Goal: Transaction & Acquisition: Register for event/course

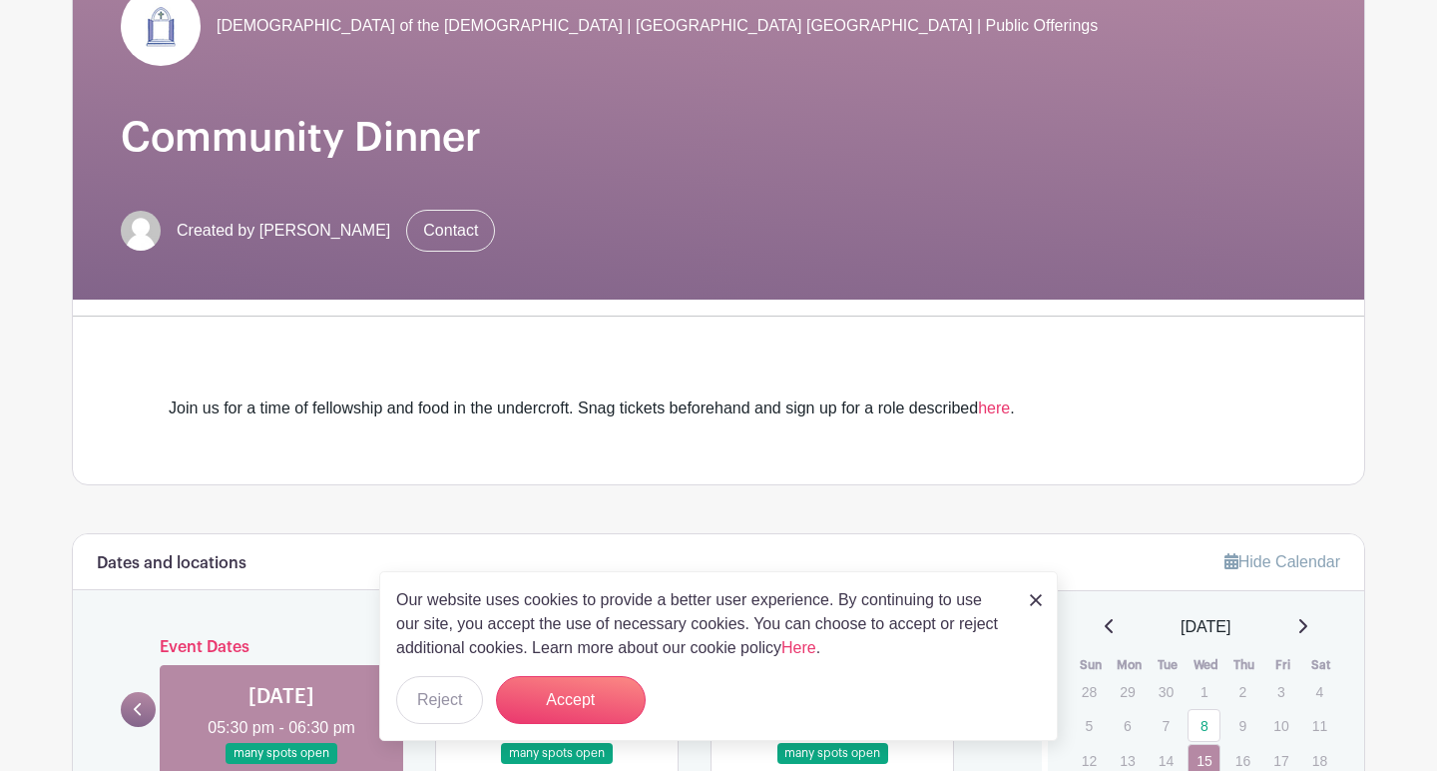
scroll to position [229, 0]
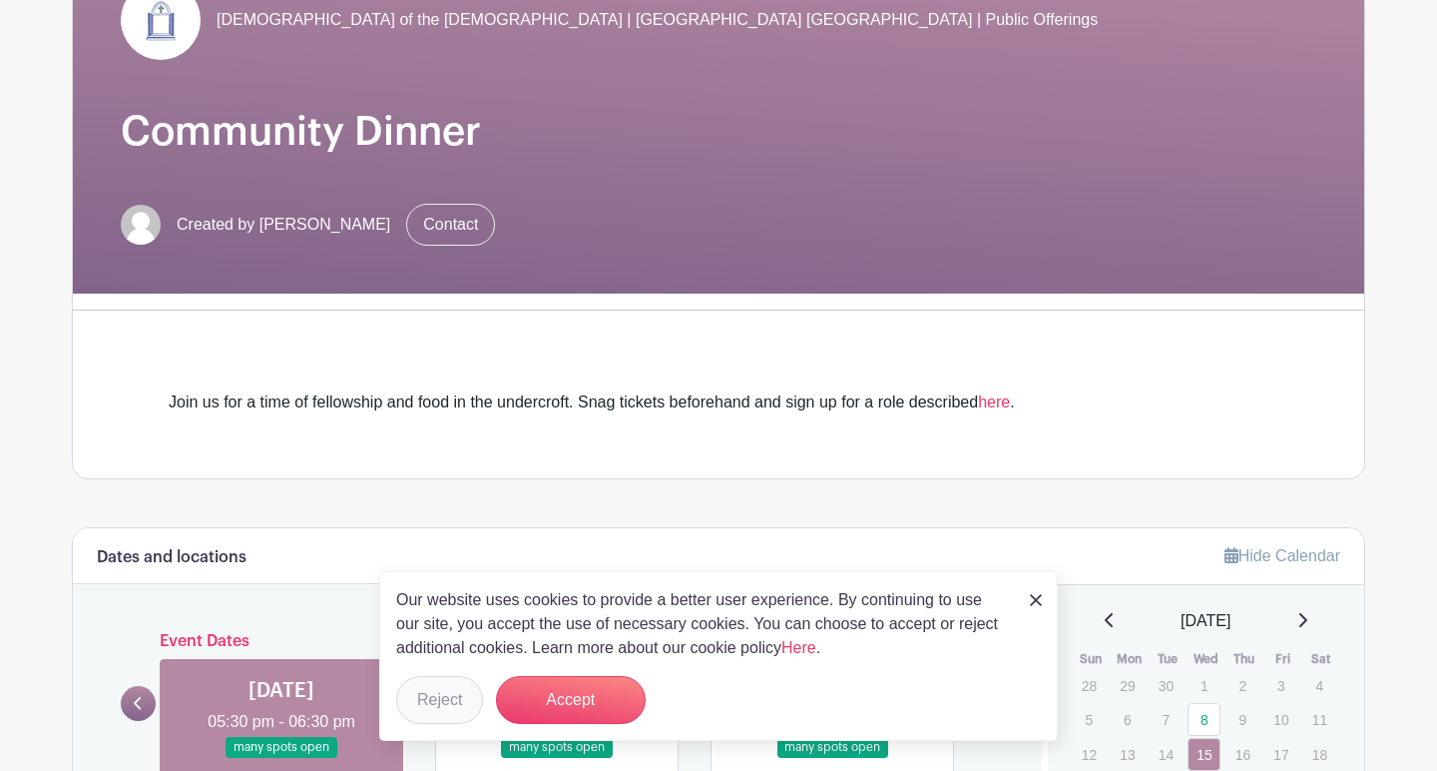
click at [460, 692] on button "Reject" at bounding box center [439, 700] width 87 height 48
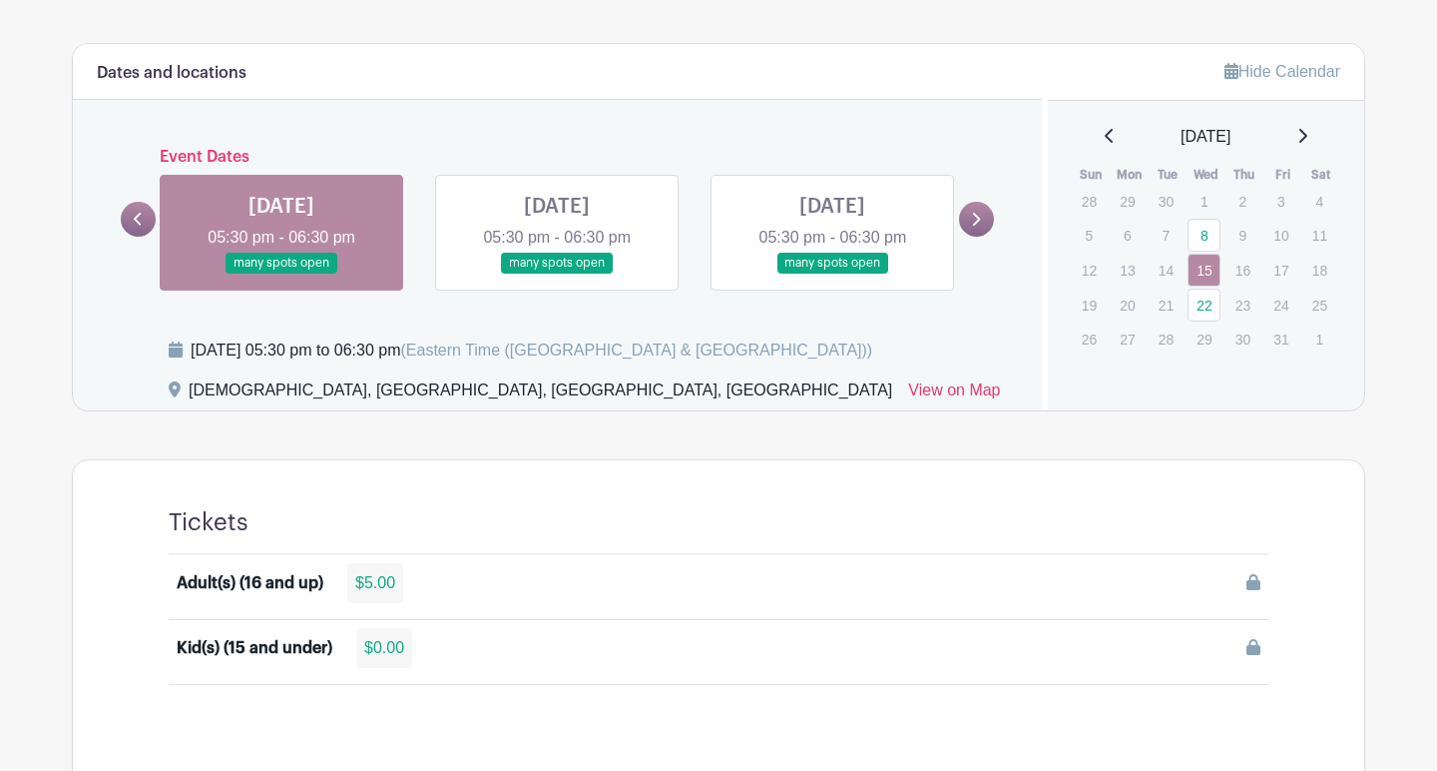
scroll to position [712, 0]
click at [281, 275] on link at bounding box center [281, 275] width 0 height 0
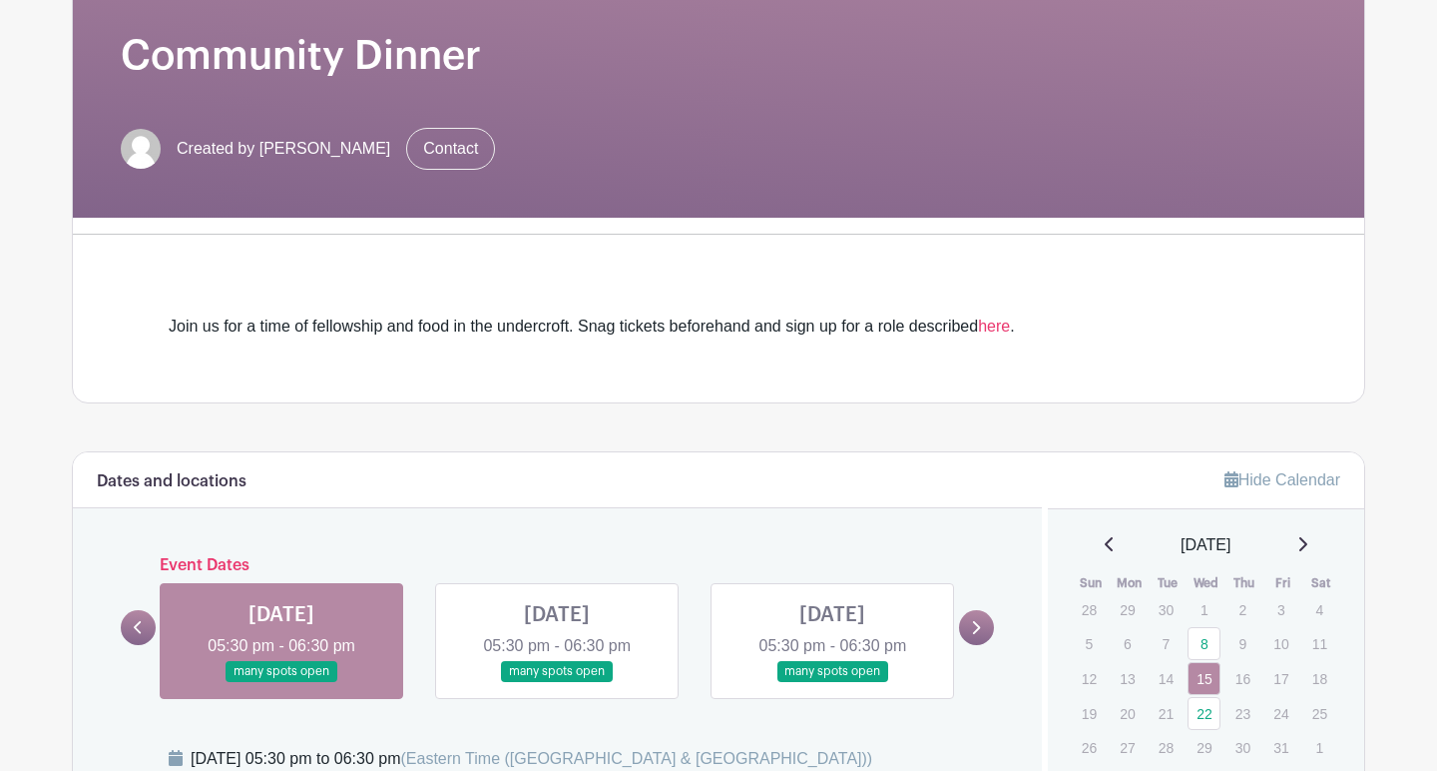
scroll to position [323, 0]
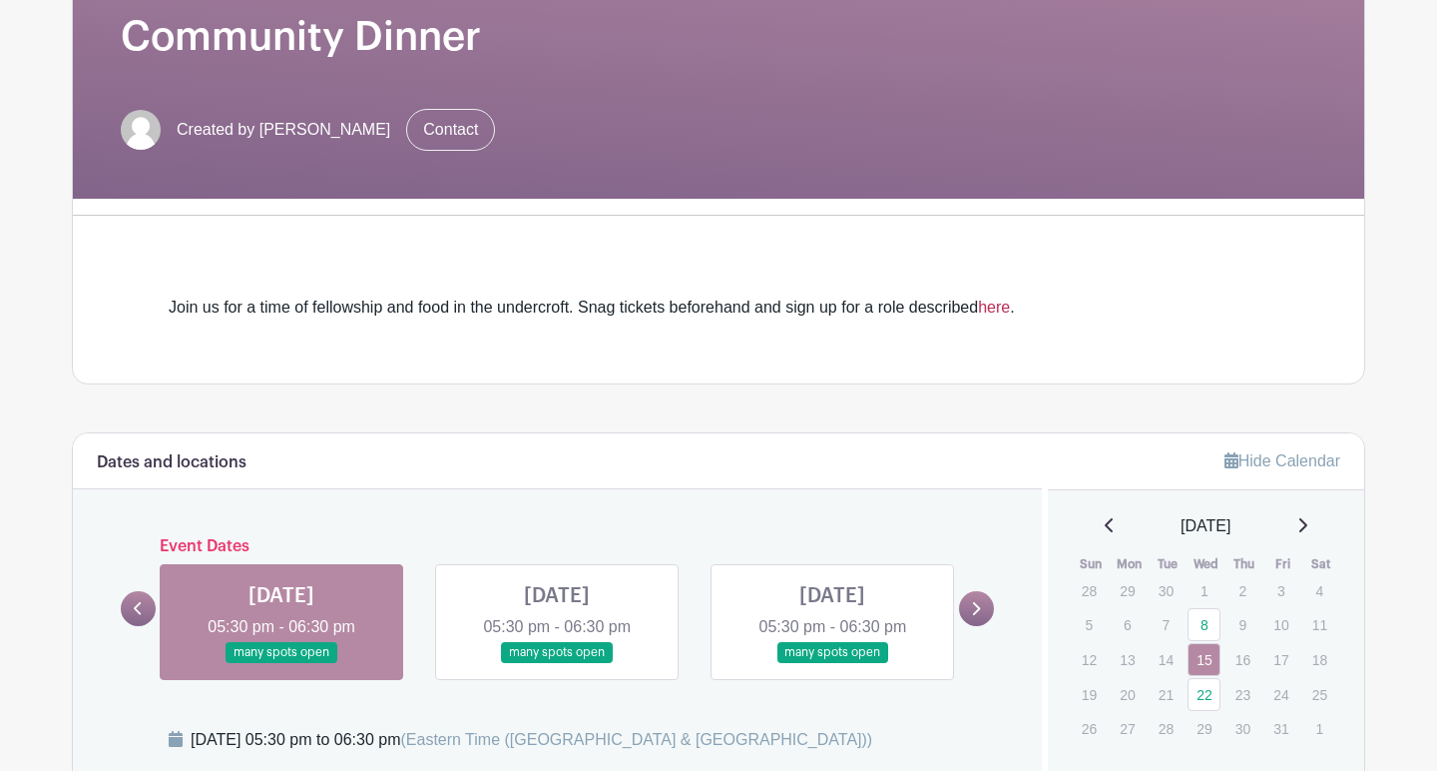
click at [1010, 311] on link "here" at bounding box center [994, 306] width 32 height 17
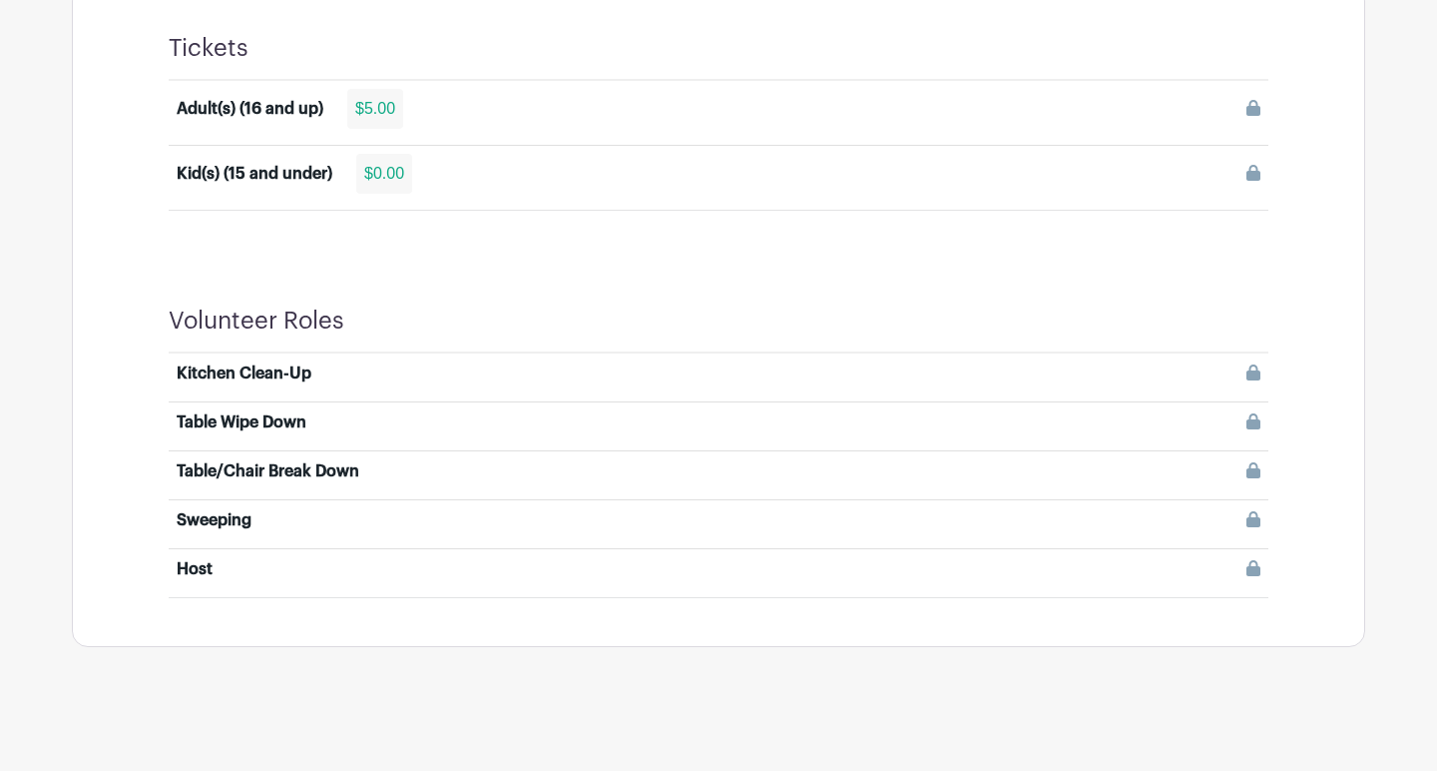
scroll to position [1186, 0]
click at [199, 568] on div "Host" at bounding box center [195, 570] width 36 height 24
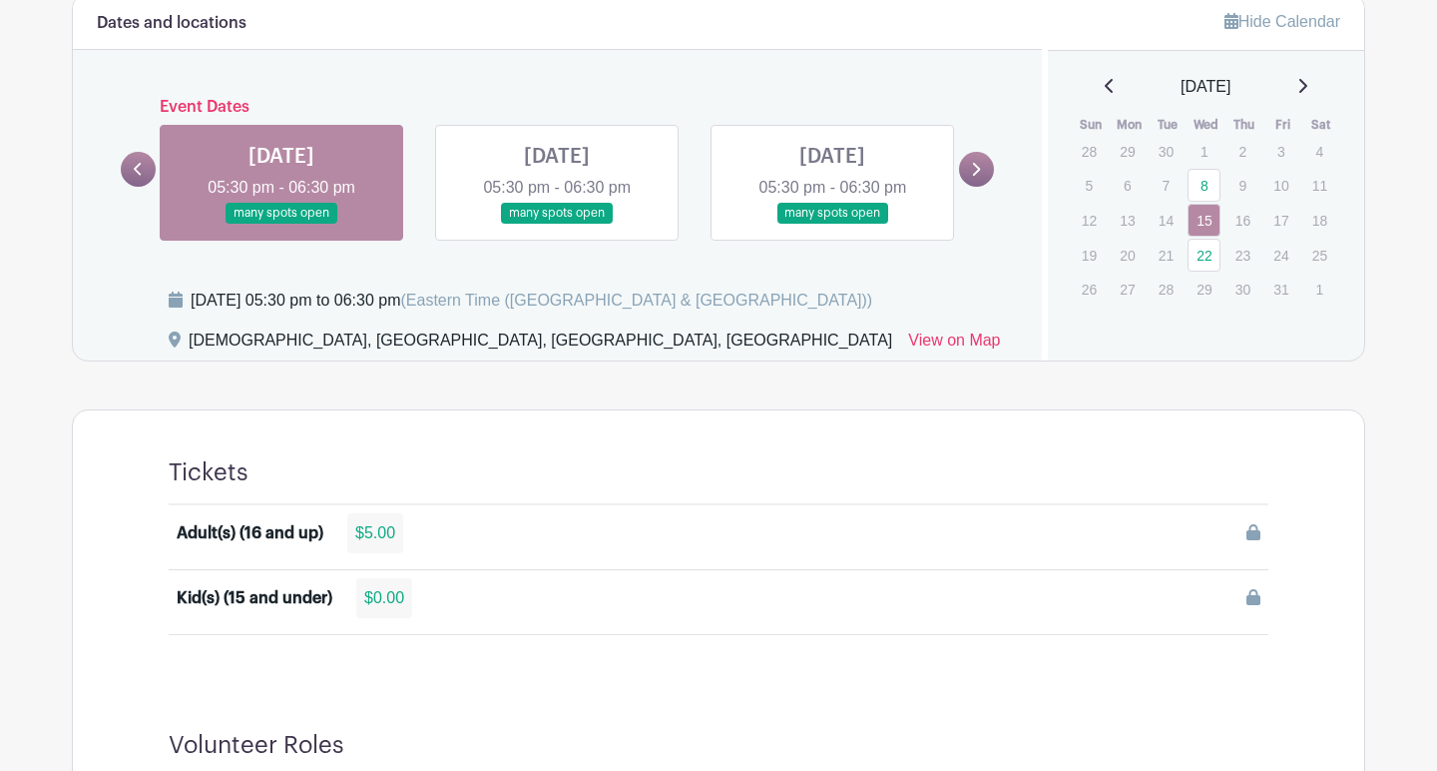
scroll to position [758, 0]
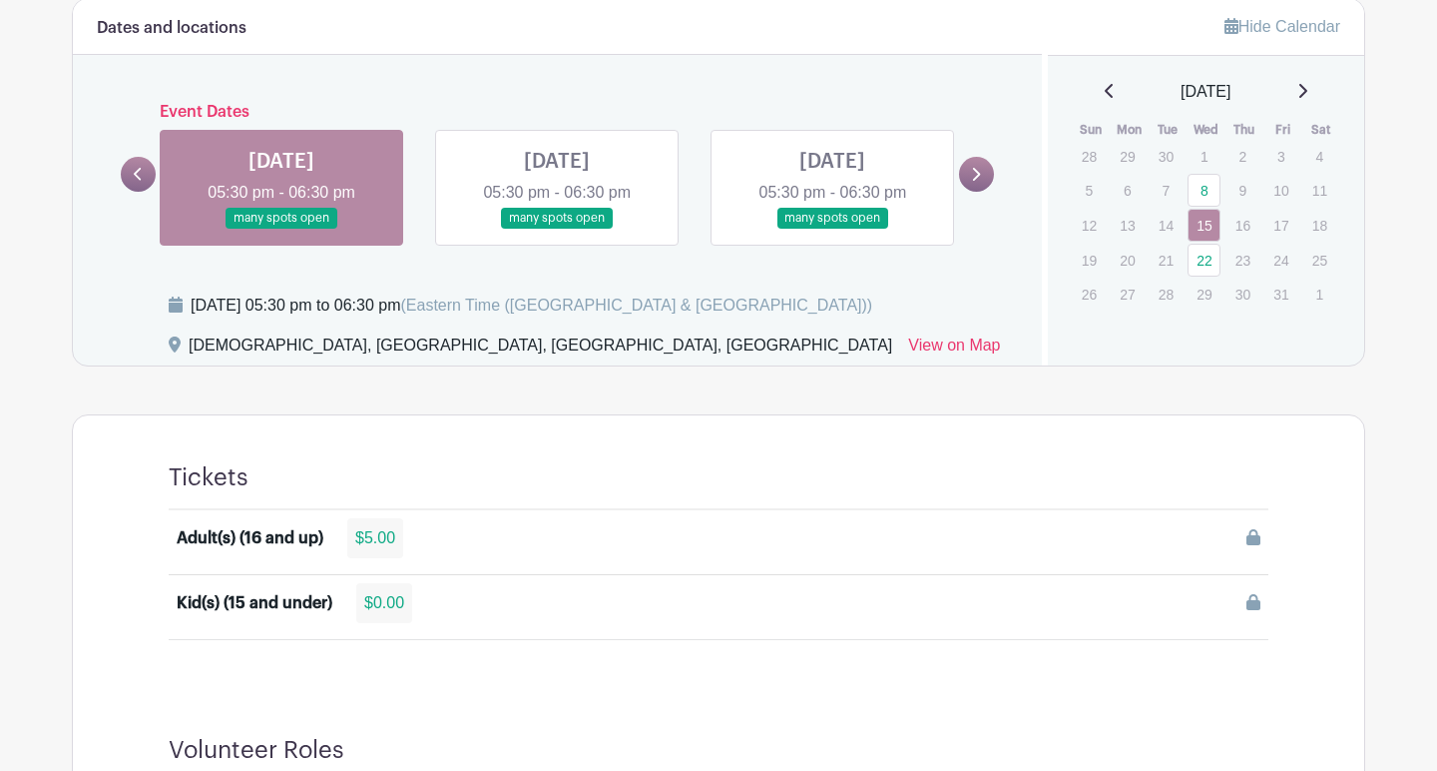
click at [282, 536] on div "Adult(s) (16 and up)" at bounding box center [250, 538] width 147 height 24
click at [281, 229] on link at bounding box center [281, 229] width 0 height 0
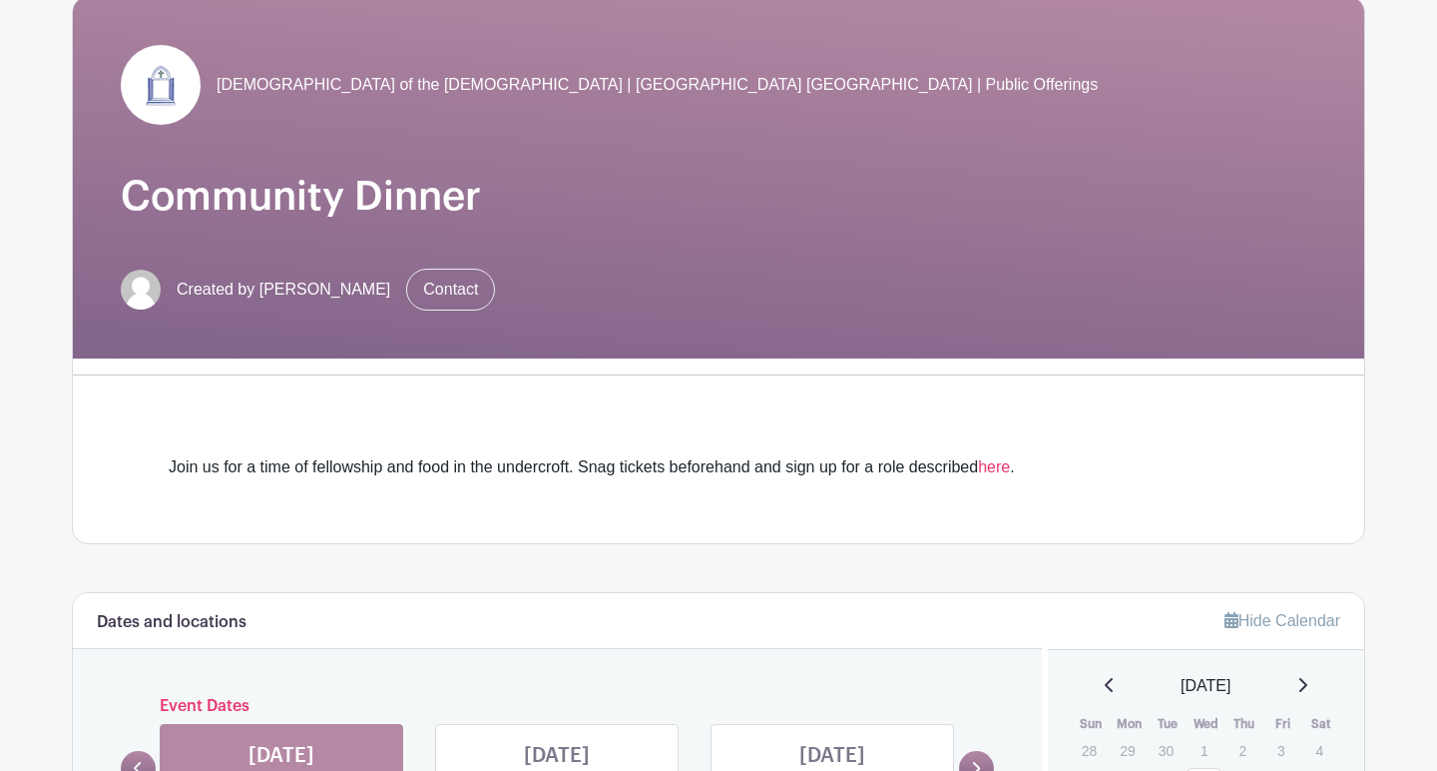
scroll to position [160, 0]
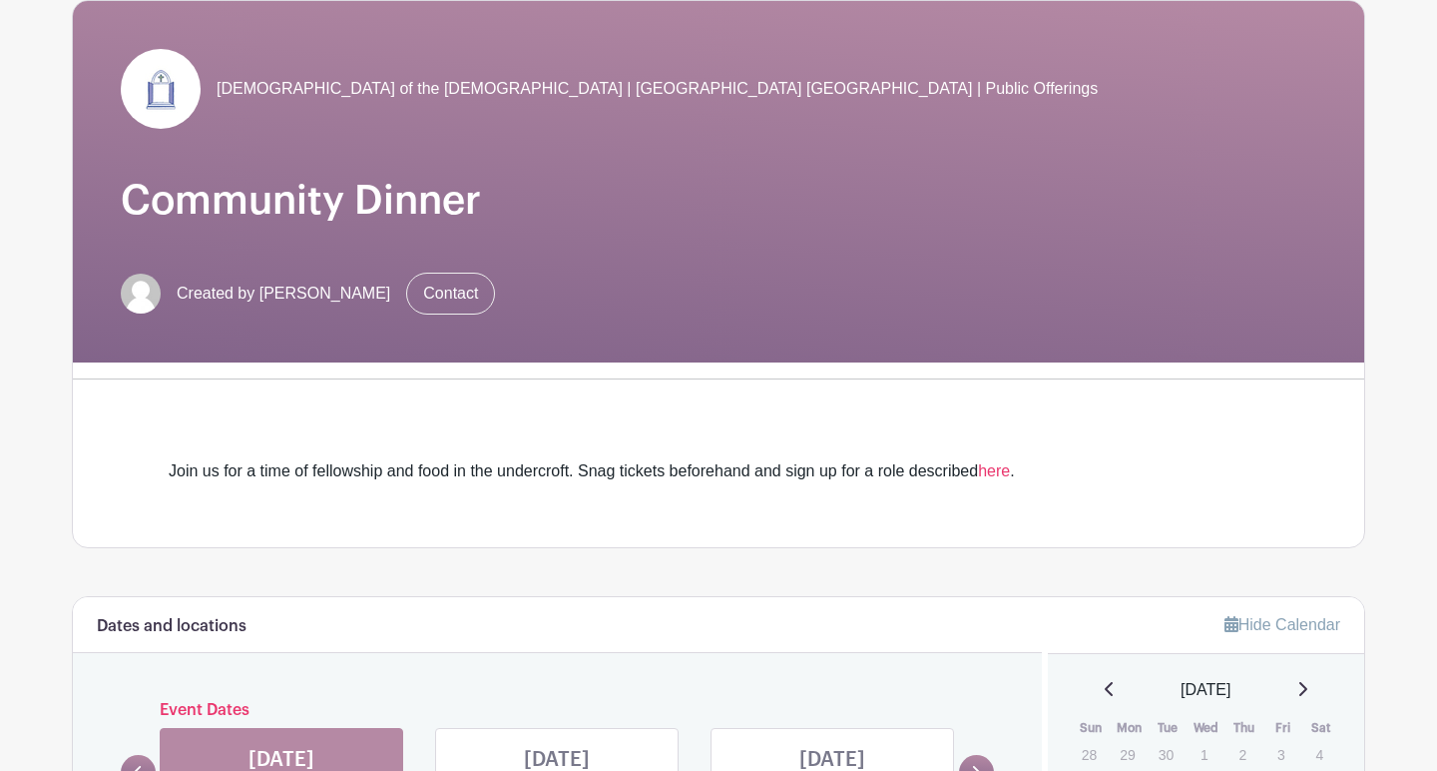
click at [155, 98] on img at bounding box center [161, 89] width 80 height 80
click at [140, 301] on img at bounding box center [141, 294] width 40 height 40
click at [584, 92] on span "[DEMOGRAPHIC_DATA] of the [DEMOGRAPHIC_DATA] | [GEOGRAPHIC_DATA] [GEOGRAPHIC_DA…" at bounding box center [657, 89] width 881 height 24
click at [481, 89] on span "[DEMOGRAPHIC_DATA] of the [DEMOGRAPHIC_DATA] | [GEOGRAPHIC_DATA] [GEOGRAPHIC_DA…" at bounding box center [657, 89] width 881 height 24
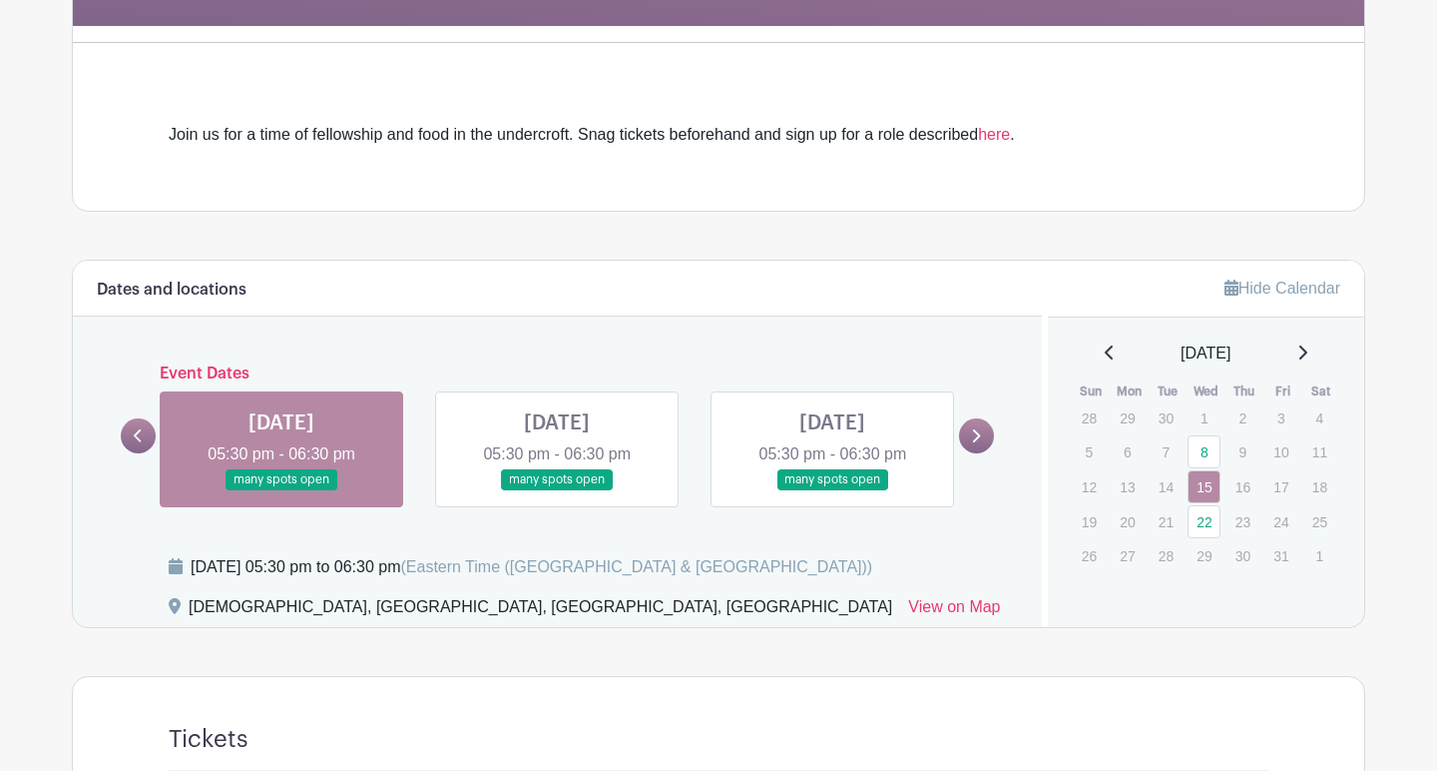
scroll to position [552, 0]
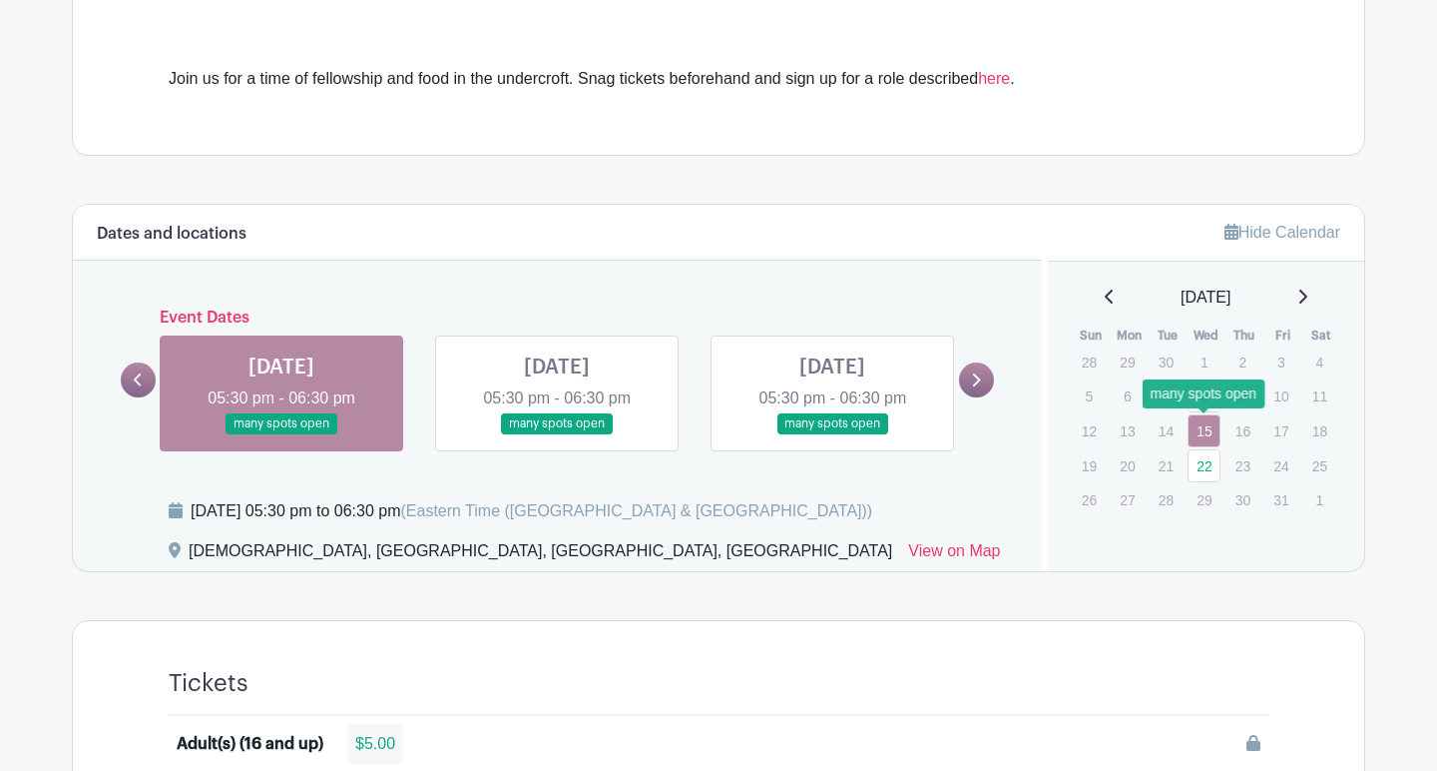
click at [1203, 434] on link "15" at bounding box center [1204, 430] width 33 height 33
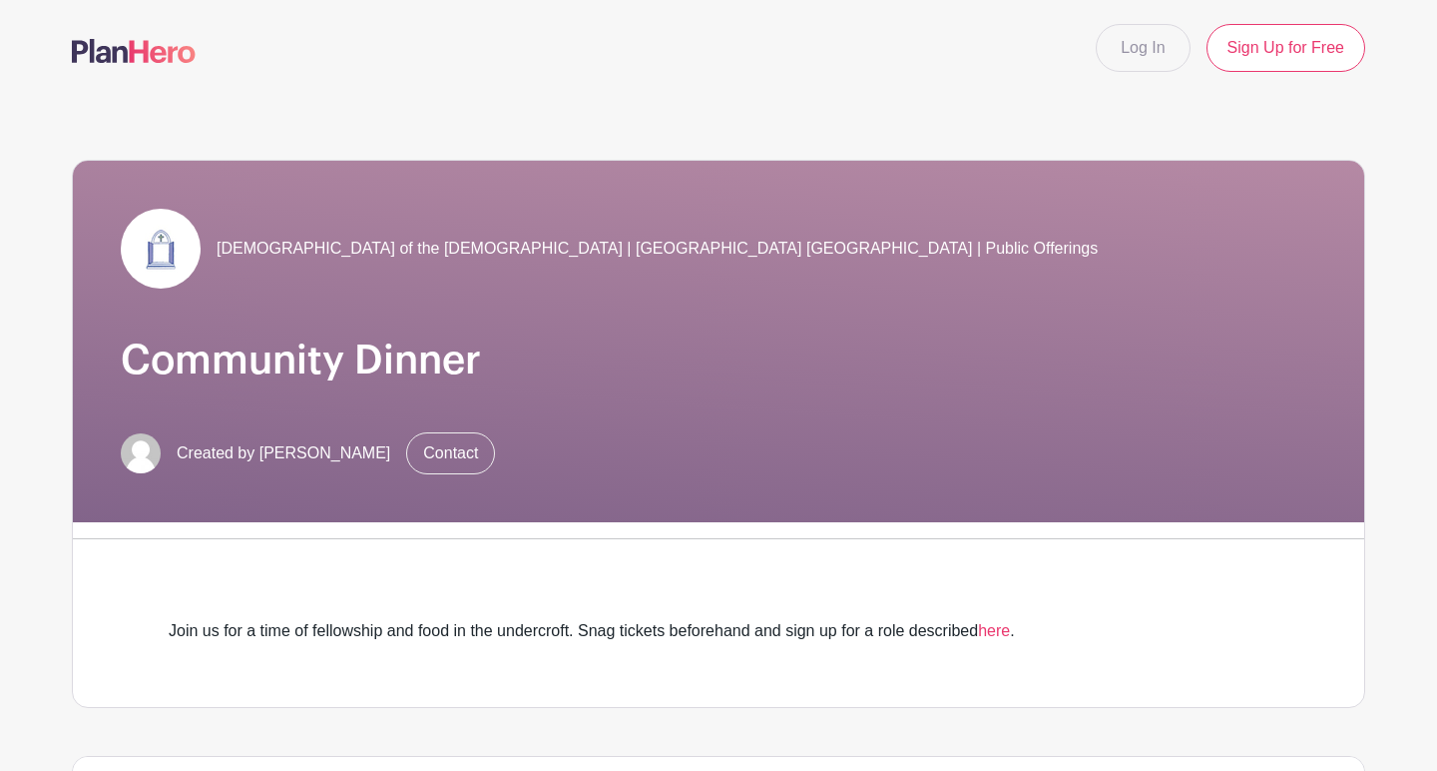
scroll to position [0, 0]
click at [1278, 47] on link "Sign Up for Free" at bounding box center [1286, 48] width 159 height 48
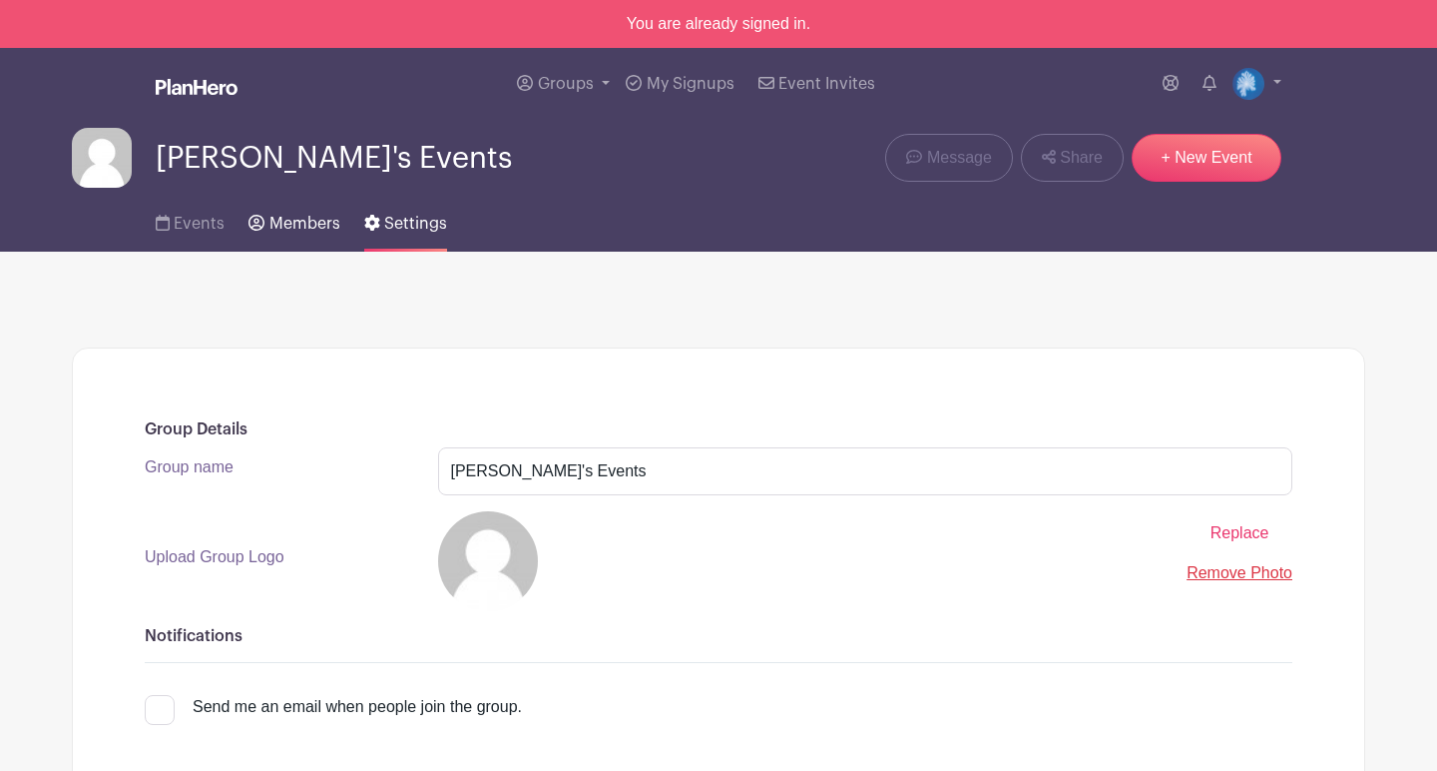
click at [295, 243] on link "Members" at bounding box center [294, 220] width 91 height 64
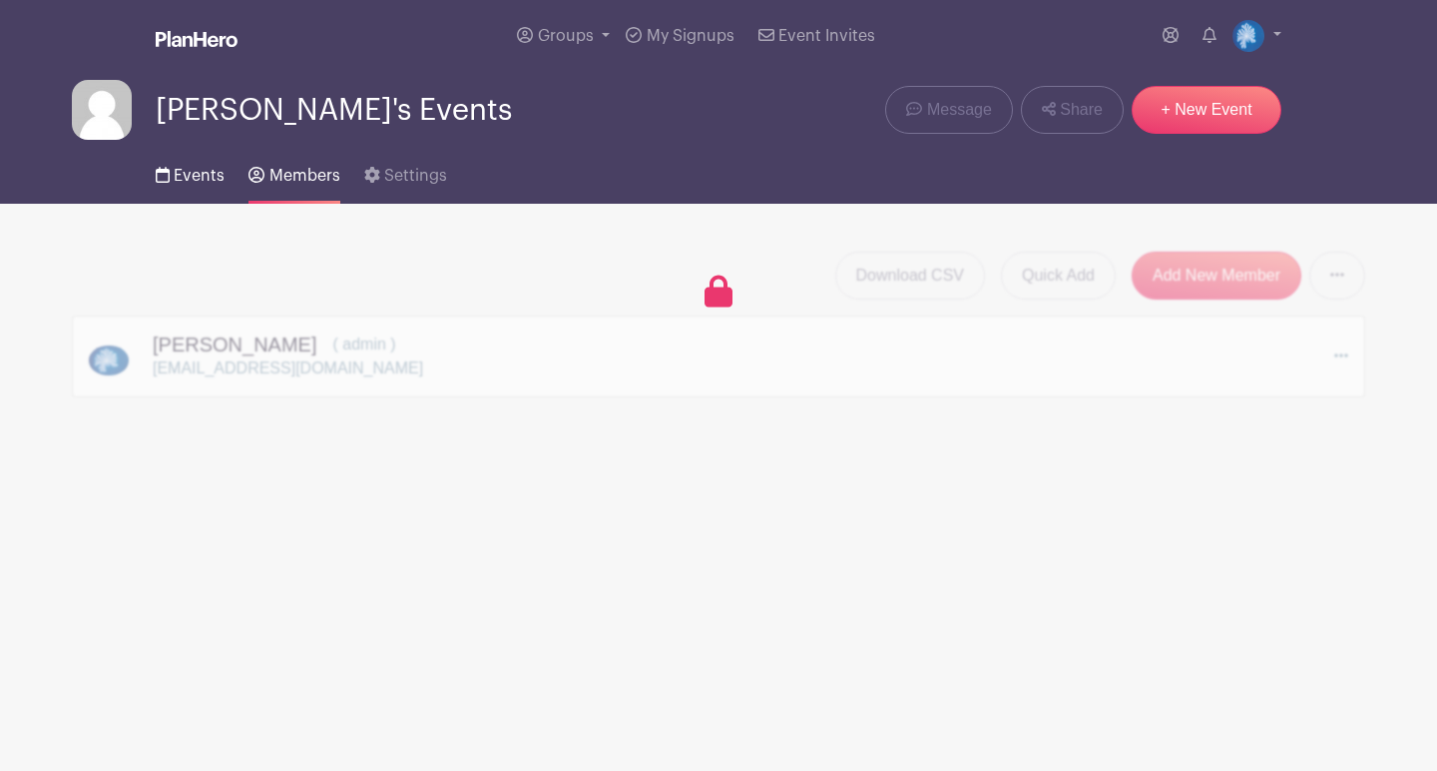
click at [209, 196] on link "Events" at bounding box center [190, 172] width 69 height 64
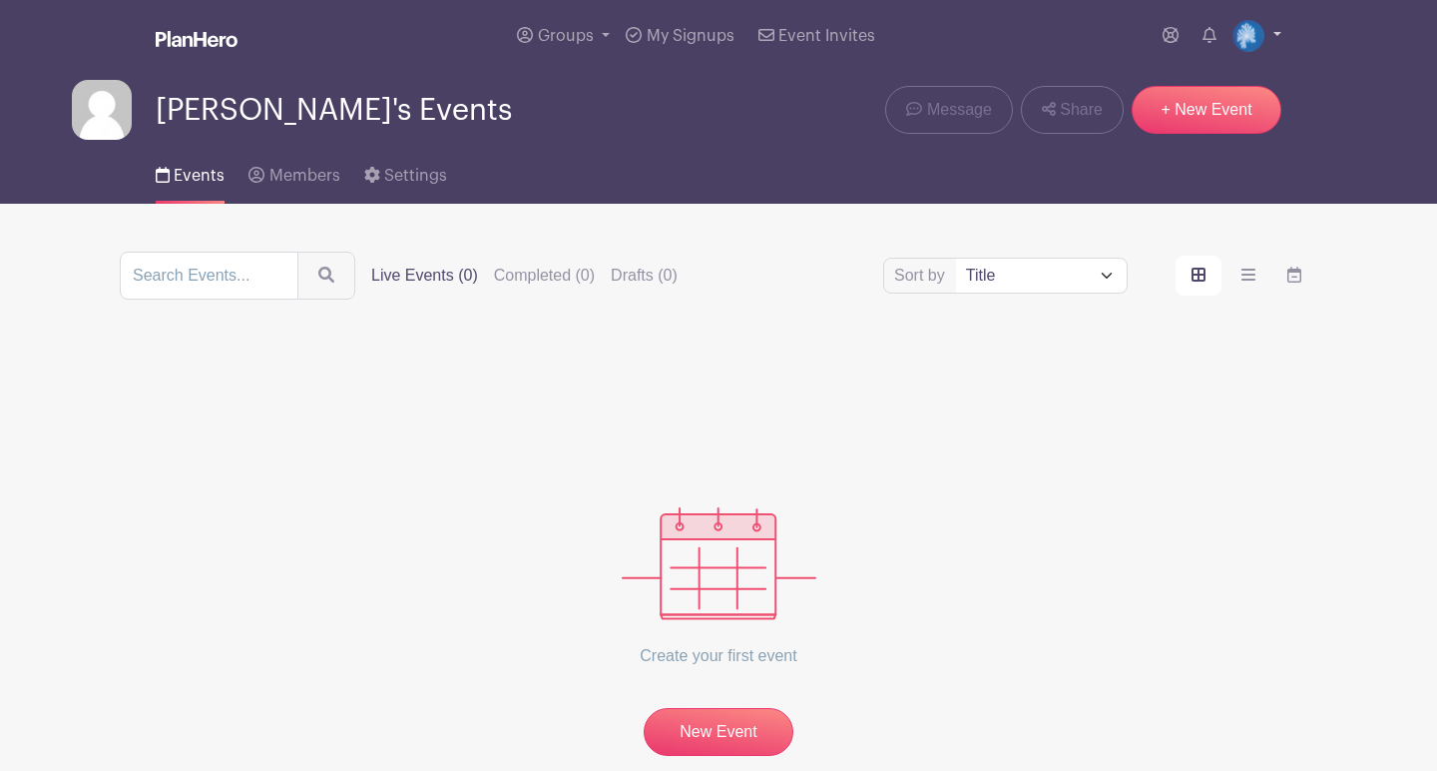
click at [1253, 47] on img at bounding box center [1249, 36] width 32 height 32
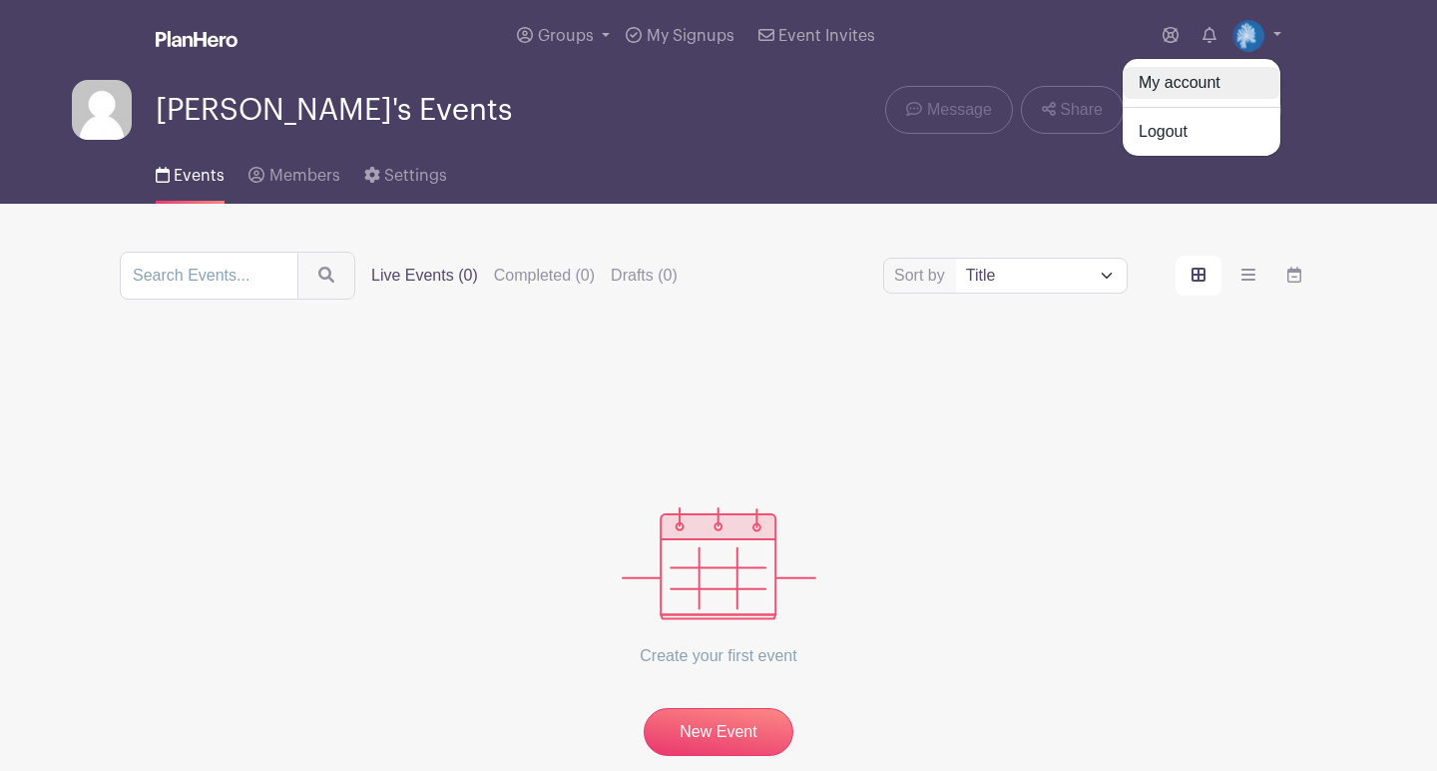
click at [1226, 89] on link "My account" at bounding box center [1202, 83] width 158 height 32
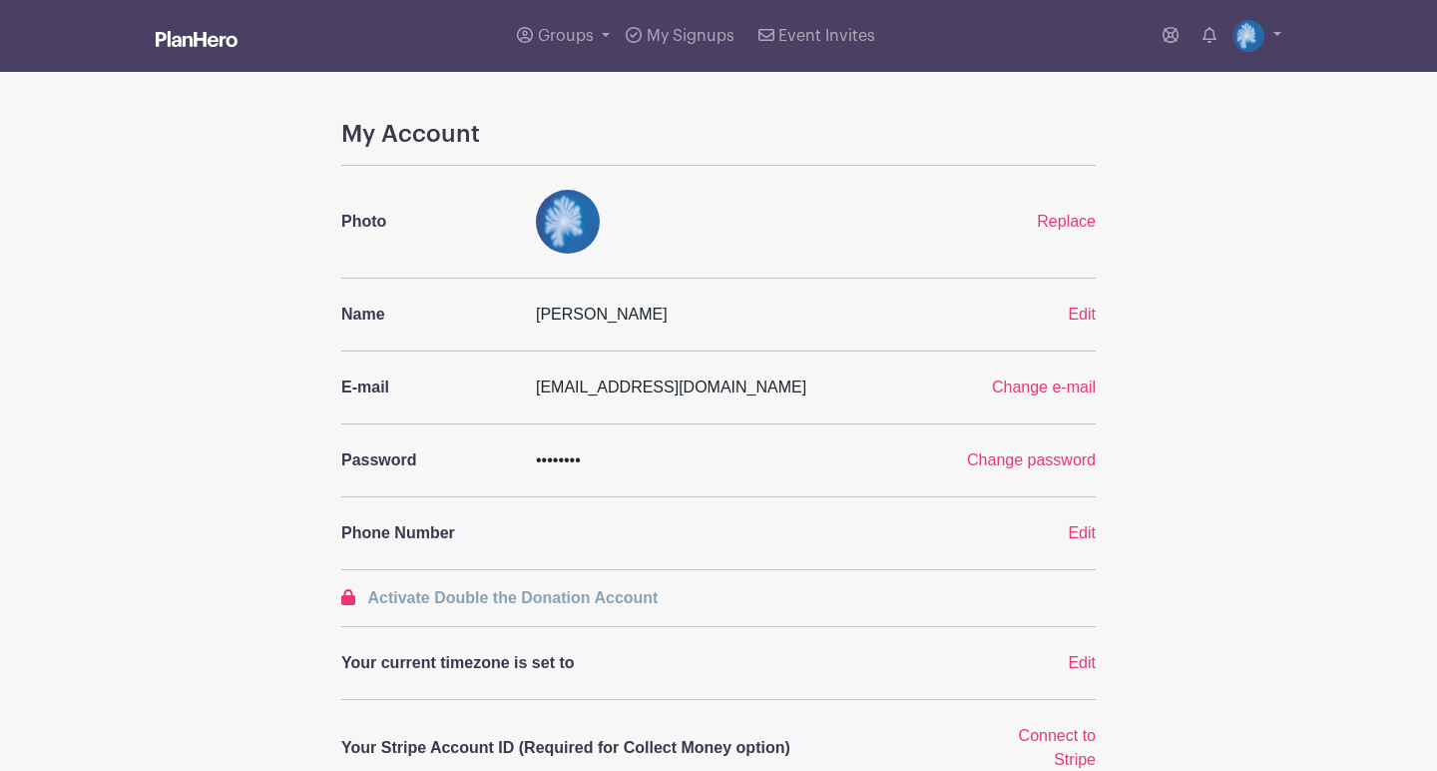
click at [1187, 34] on ul "My account Logout" at bounding box center [1218, 36] width 127 height 40
click at [1167, 37] on icon at bounding box center [1171, 35] width 16 height 16
click at [663, 33] on span "My Signups" at bounding box center [691, 36] width 88 height 16
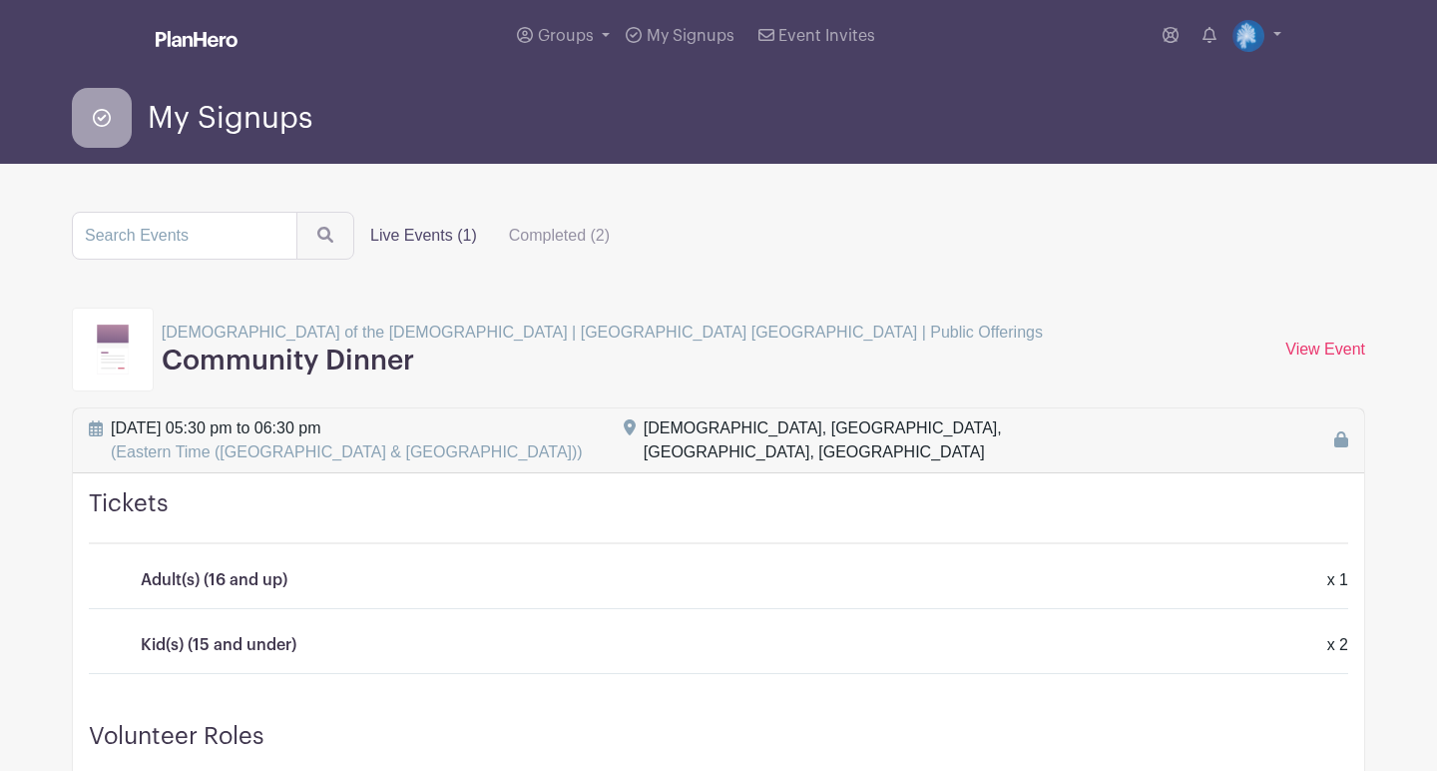
click at [118, 342] on img at bounding box center [113, 349] width 32 height 50
click at [214, 329] on p "[DEMOGRAPHIC_DATA] of the [DEMOGRAPHIC_DATA] | [GEOGRAPHIC_DATA] [GEOGRAPHIC_DA…" at bounding box center [602, 332] width 881 height 24
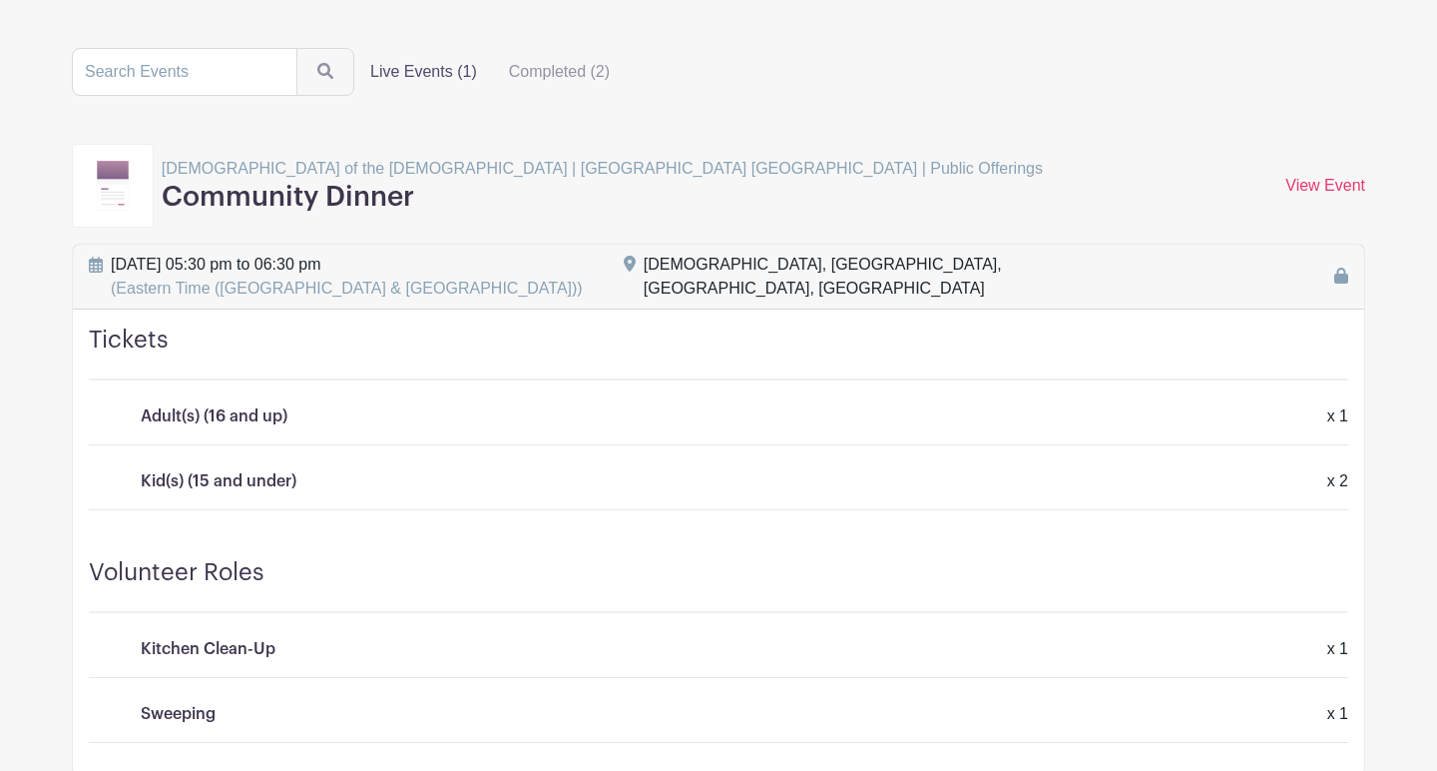
scroll to position [165, 0]
click at [1325, 179] on link "View Event" at bounding box center [1326, 184] width 80 height 17
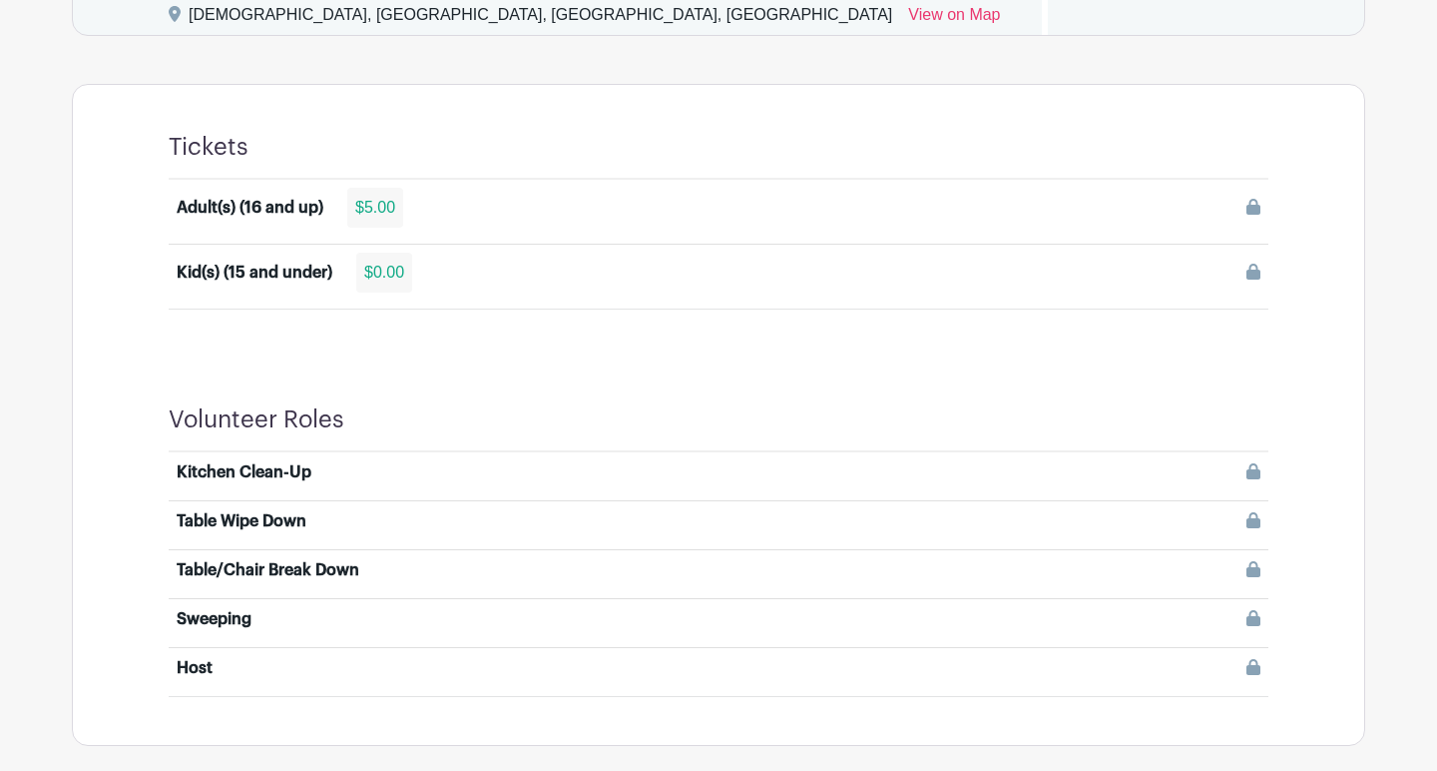
scroll to position [1069, 0]
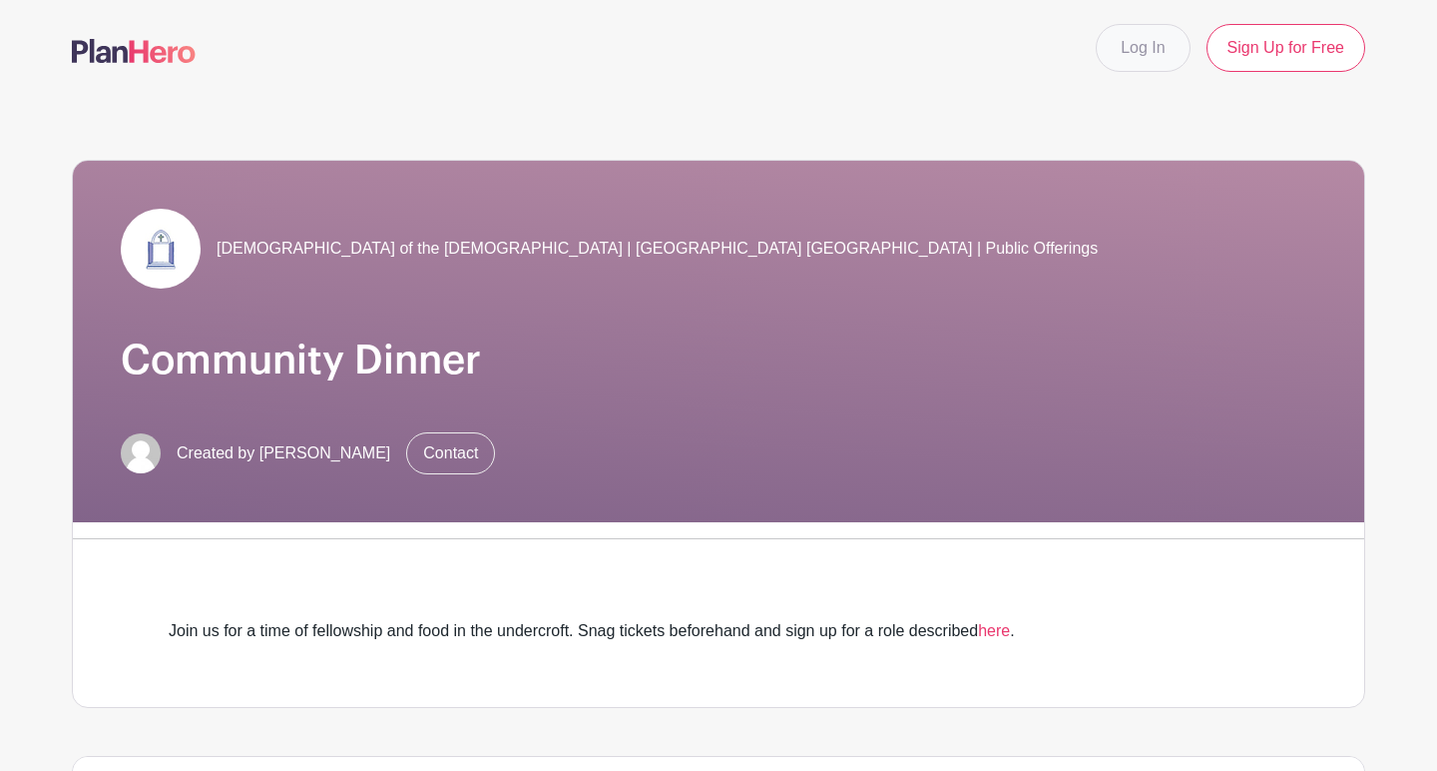
click at [1154, 52] on link "Log In" at bounding box center [1143, 48] width 94 height 48
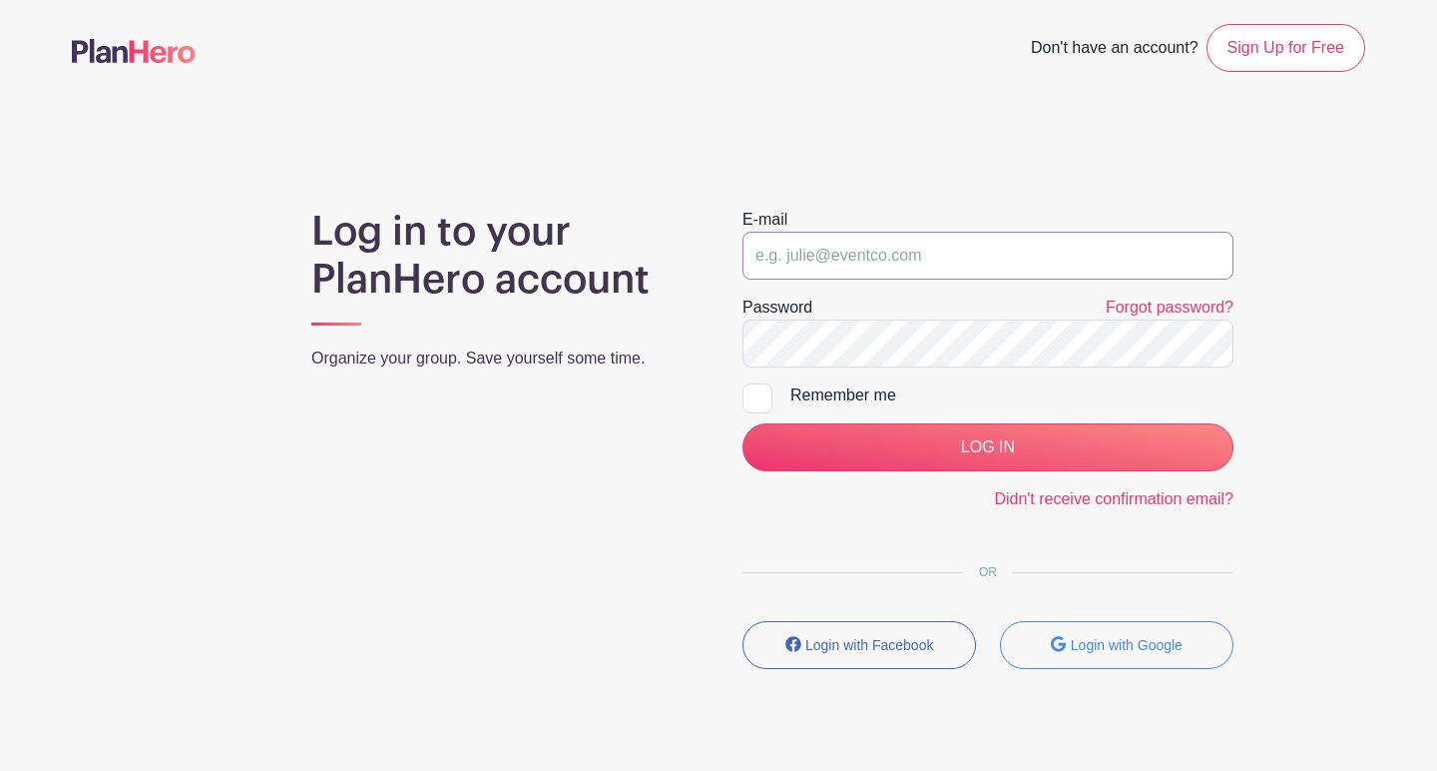
click at [808, 268] on input "email" at bounding box center [988, 256] width 491 height 48
type input "[EMAIL_ADDRESS][DOMAIN_NAME]"
click at [988, 447] on input "LOG IN" at bounding box center [988, 447] width 491 height 48
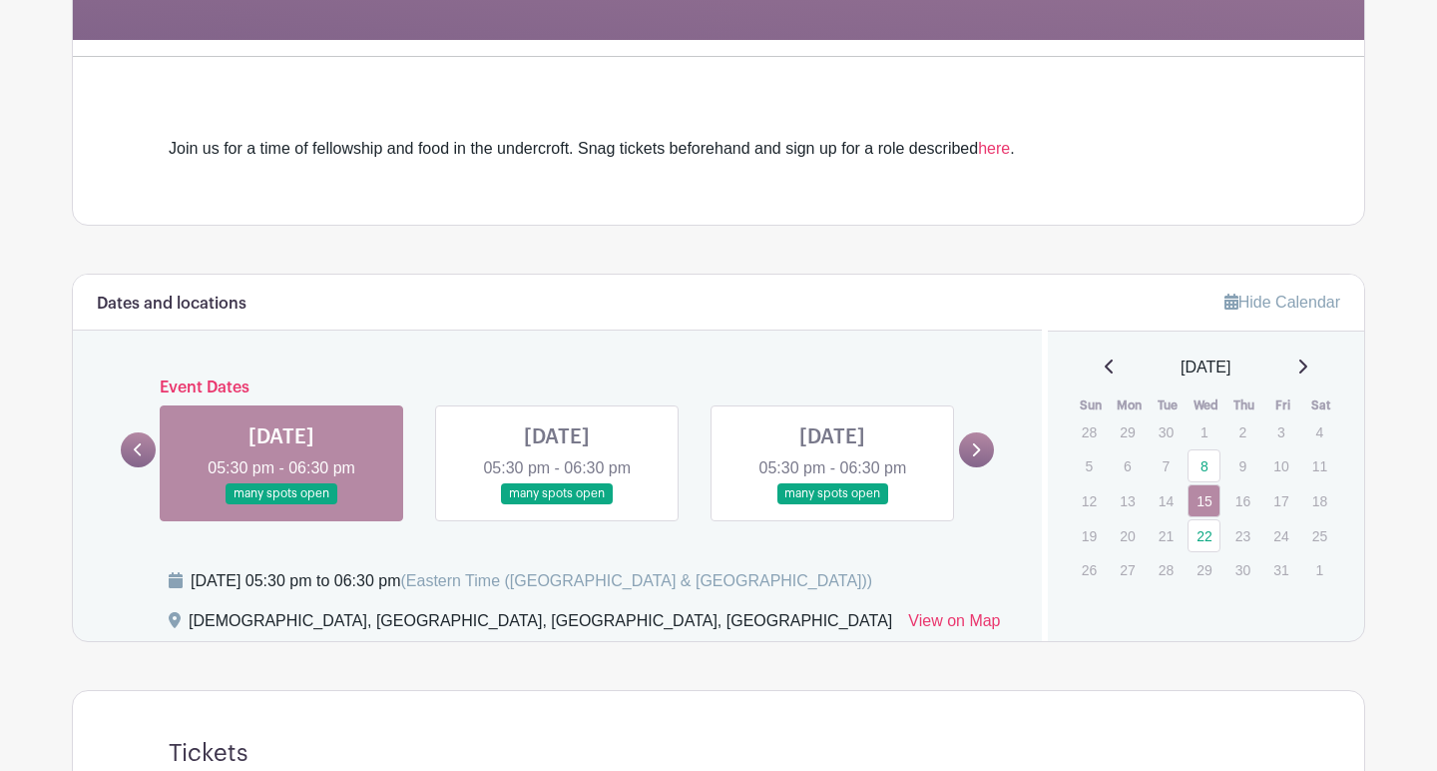
scroll to position [461, 0]
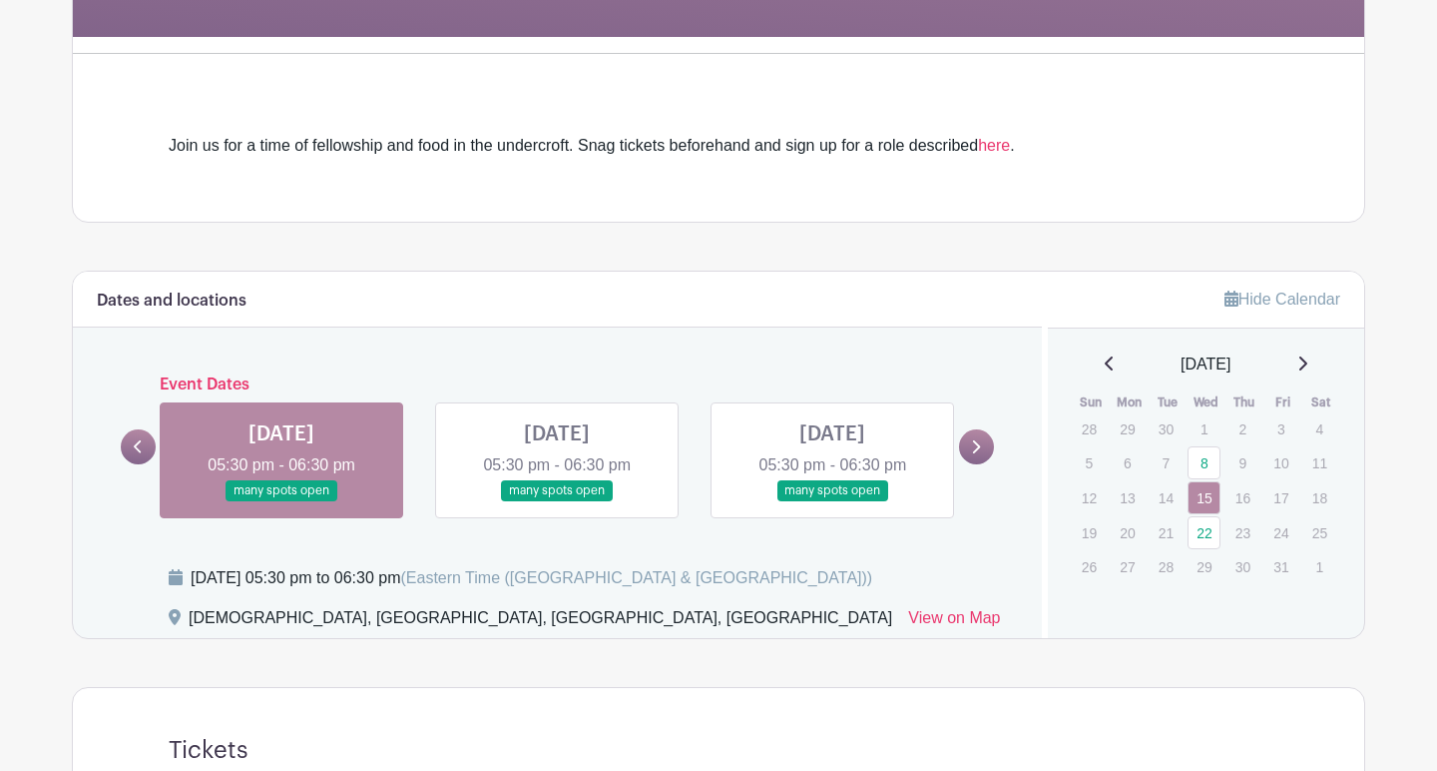
click at [281, 501] on link at bounding box center [281, 501] width 0 height 0
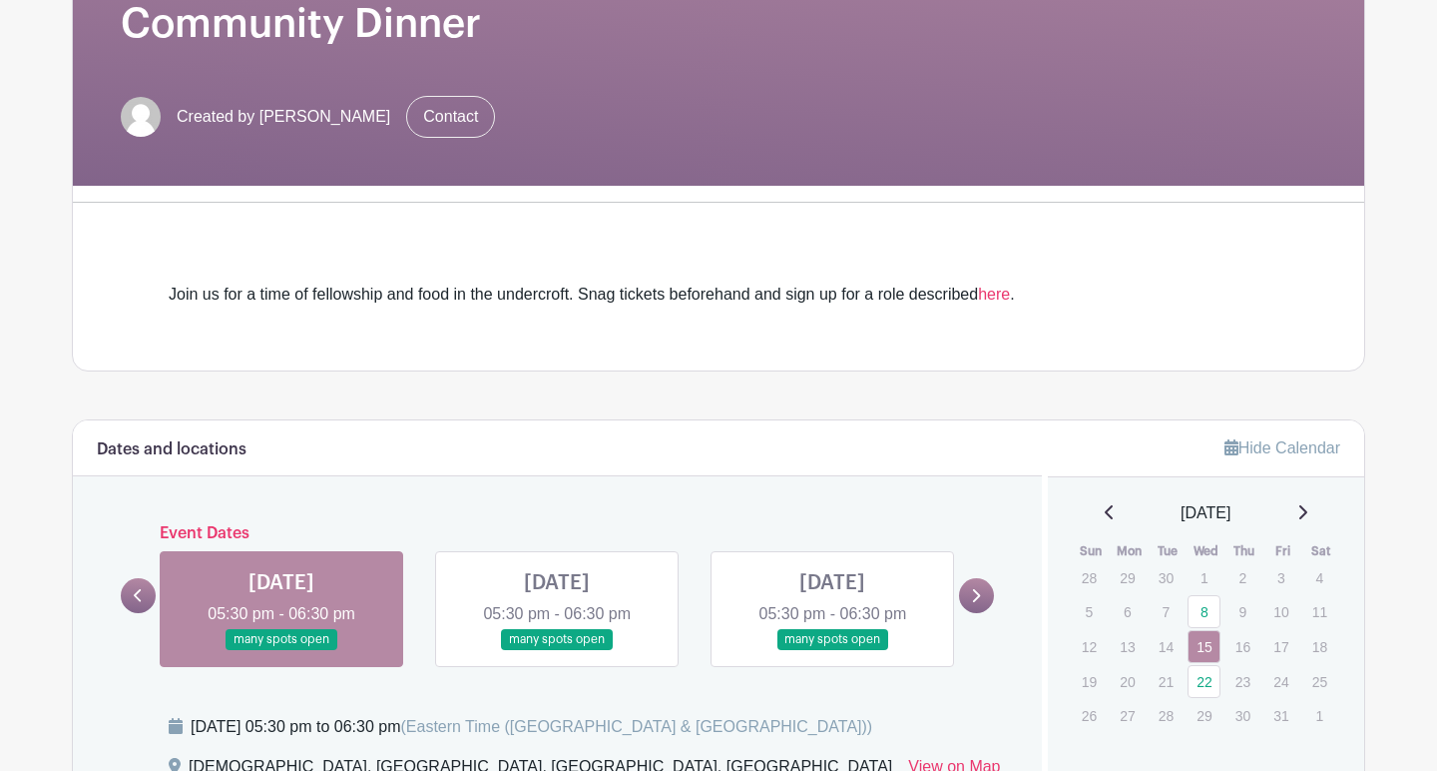
scroll to position [313, 0]
click at [281, 649] on link at bounding box center [281, 649] width 0 height 0
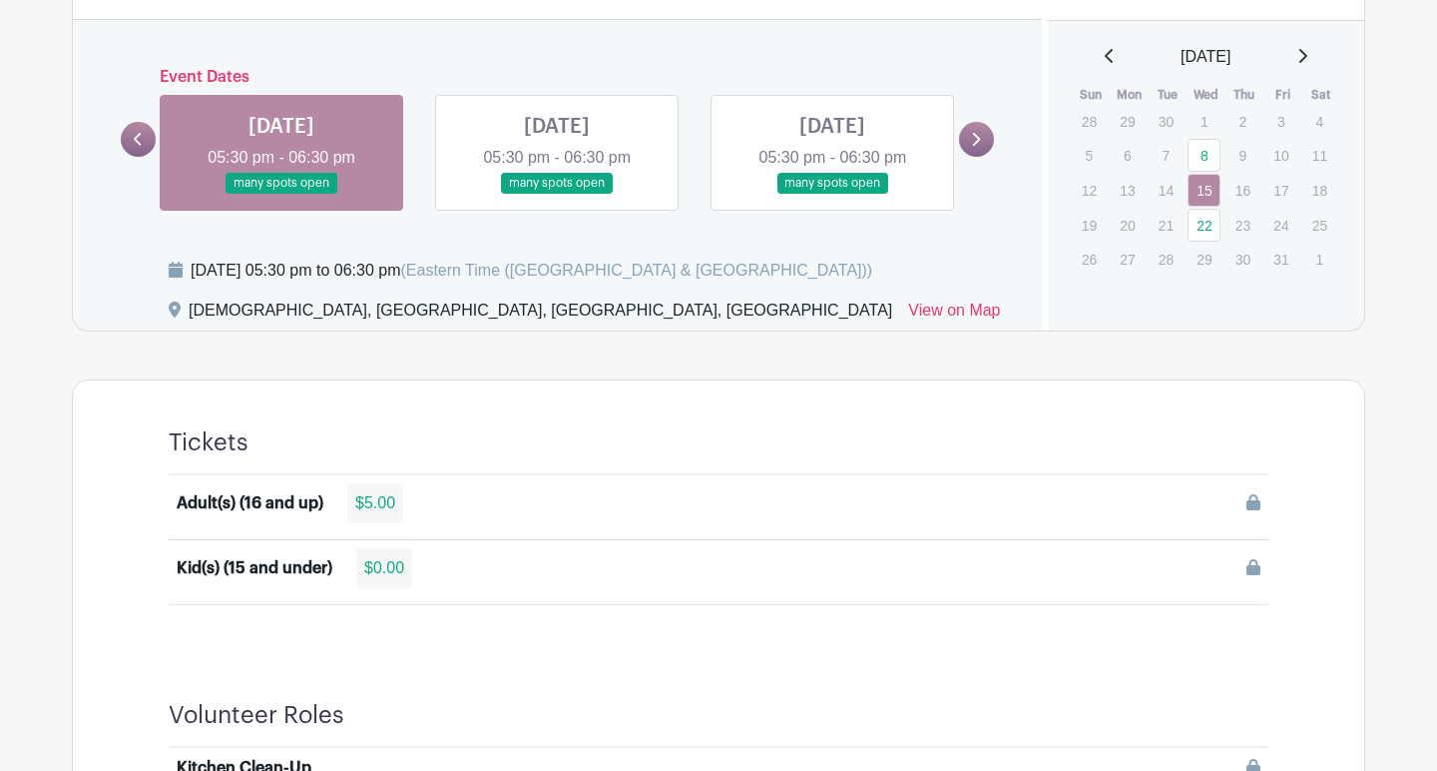
scroll to position [842, 0]
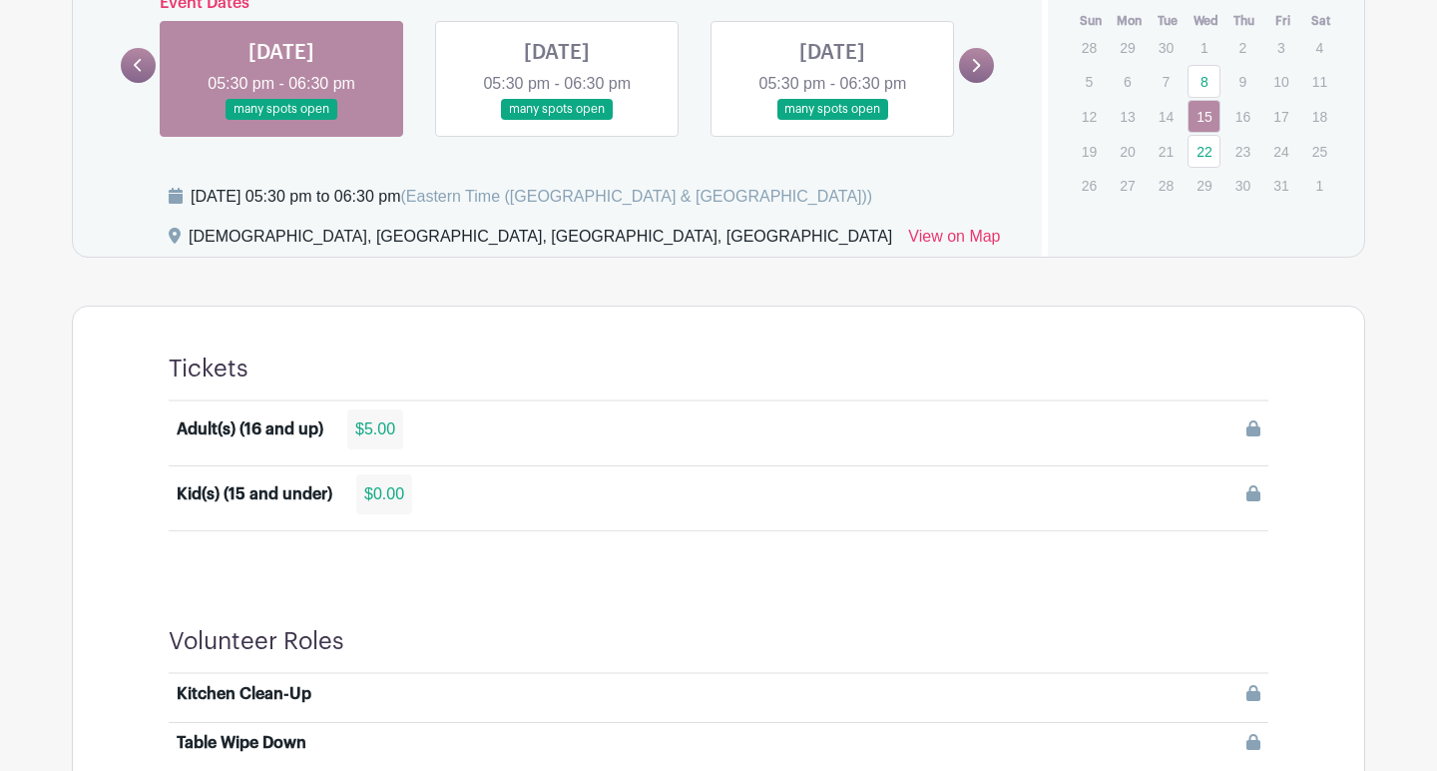
click at [256, 429] on div "Adult(s) (16 and up)" at bounding box center [250, 429] width 147 height 24
click at [380, 430] on div "$5.00" at bounding box center [375, 429] width 56 height 40
click at [389, 434] on div "$5.00" at bounding box center [375, 429] width 56 height 40
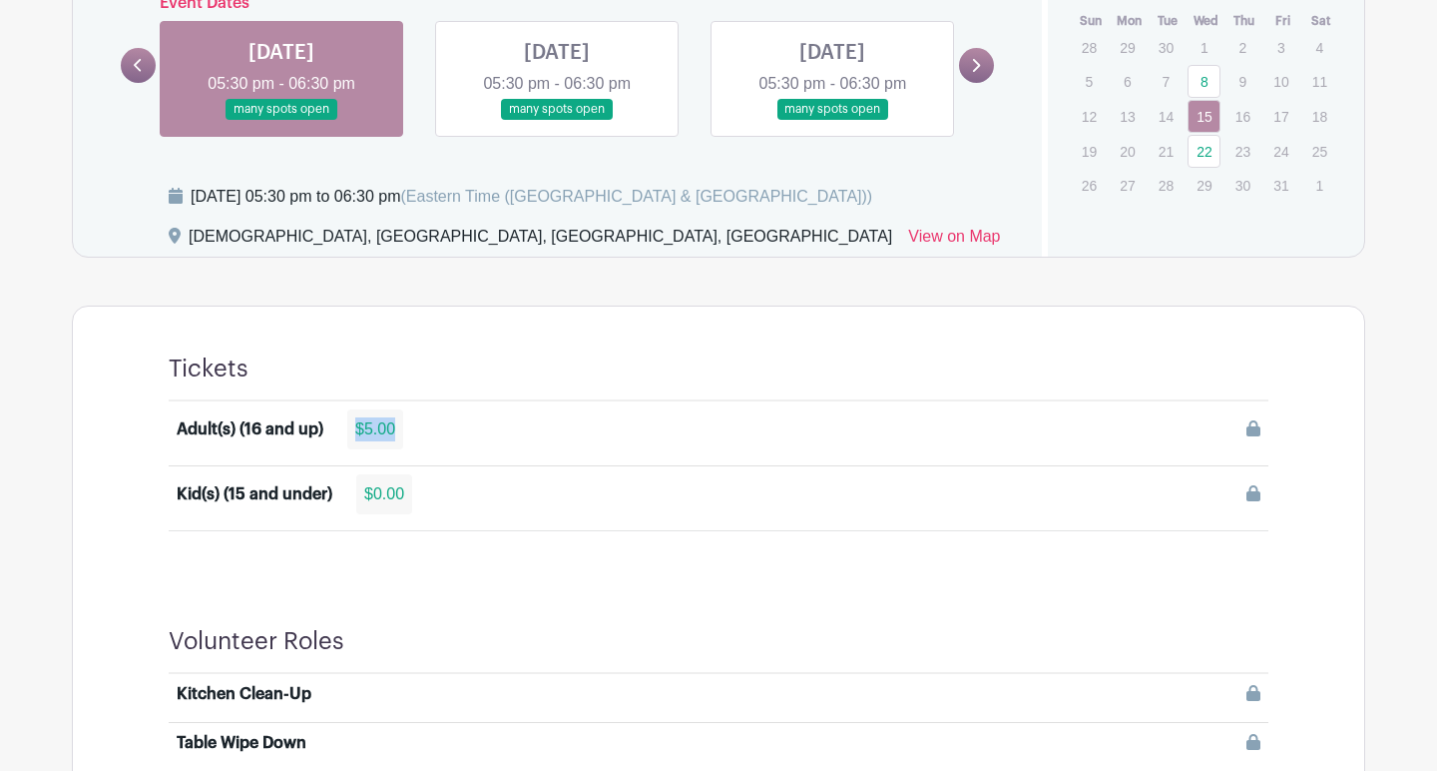
click at [389, 434] on div "$5.00" at bounding box center [375, 429] width 56 height 40
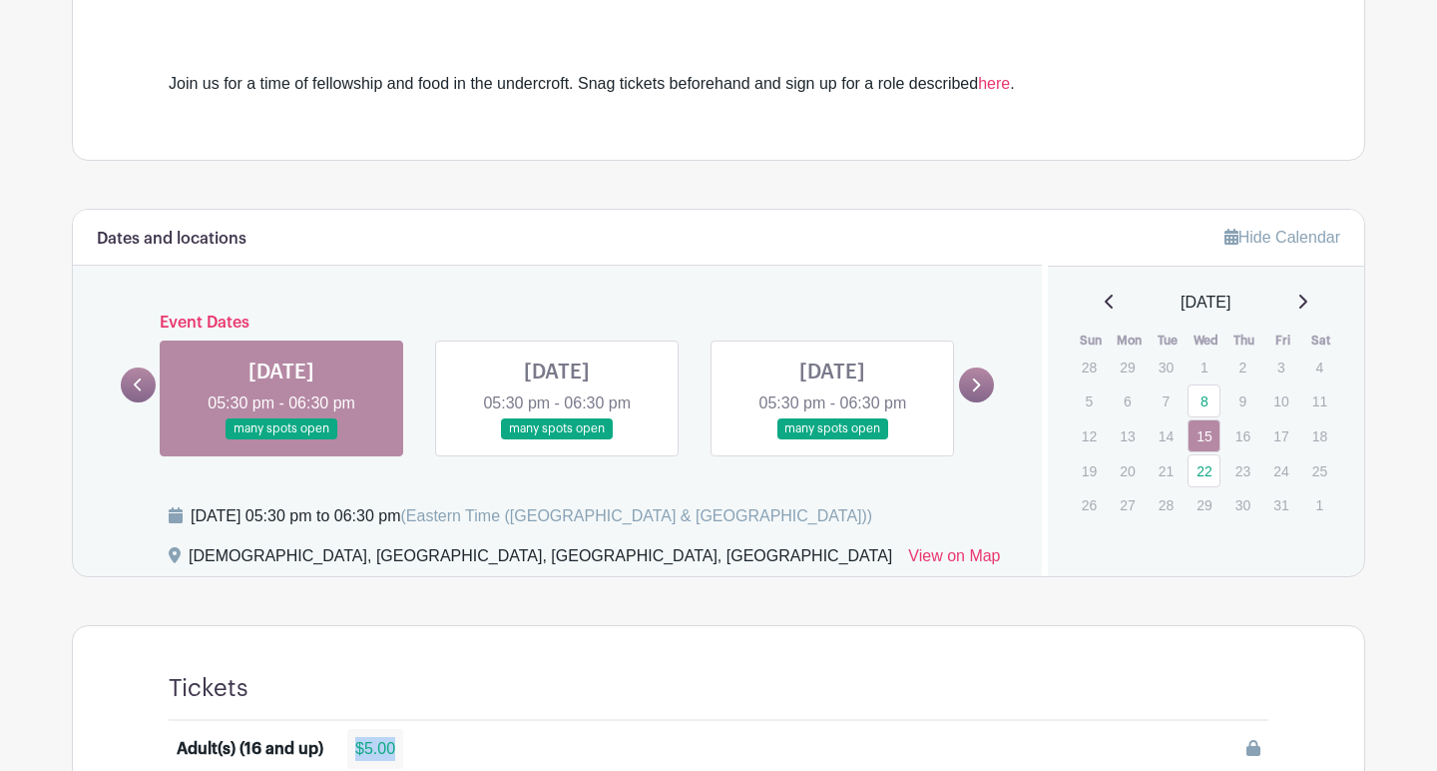
scroll to position [272, 0]
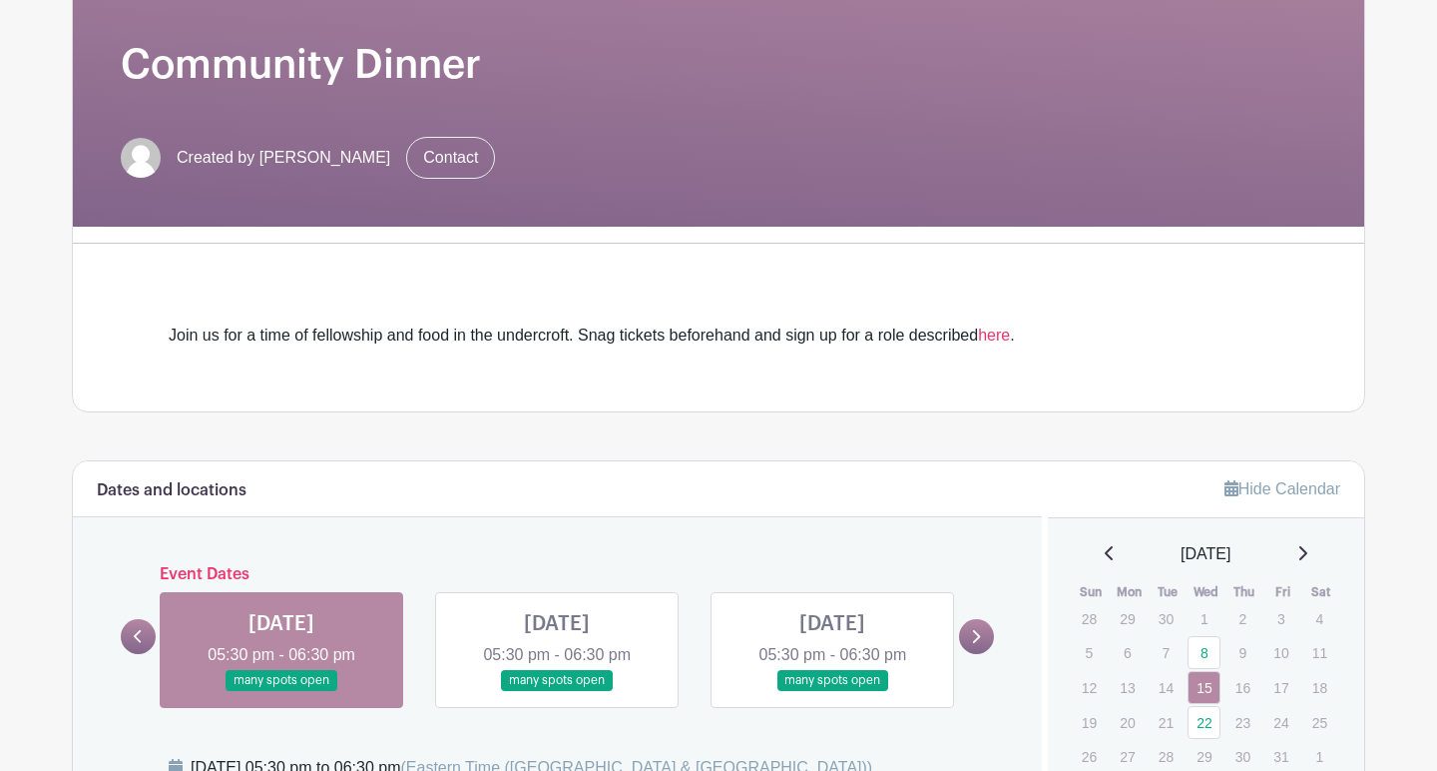
click at [496, 509] on div "Dates and locations" at bounding box center [557, 489] width 969 height 56
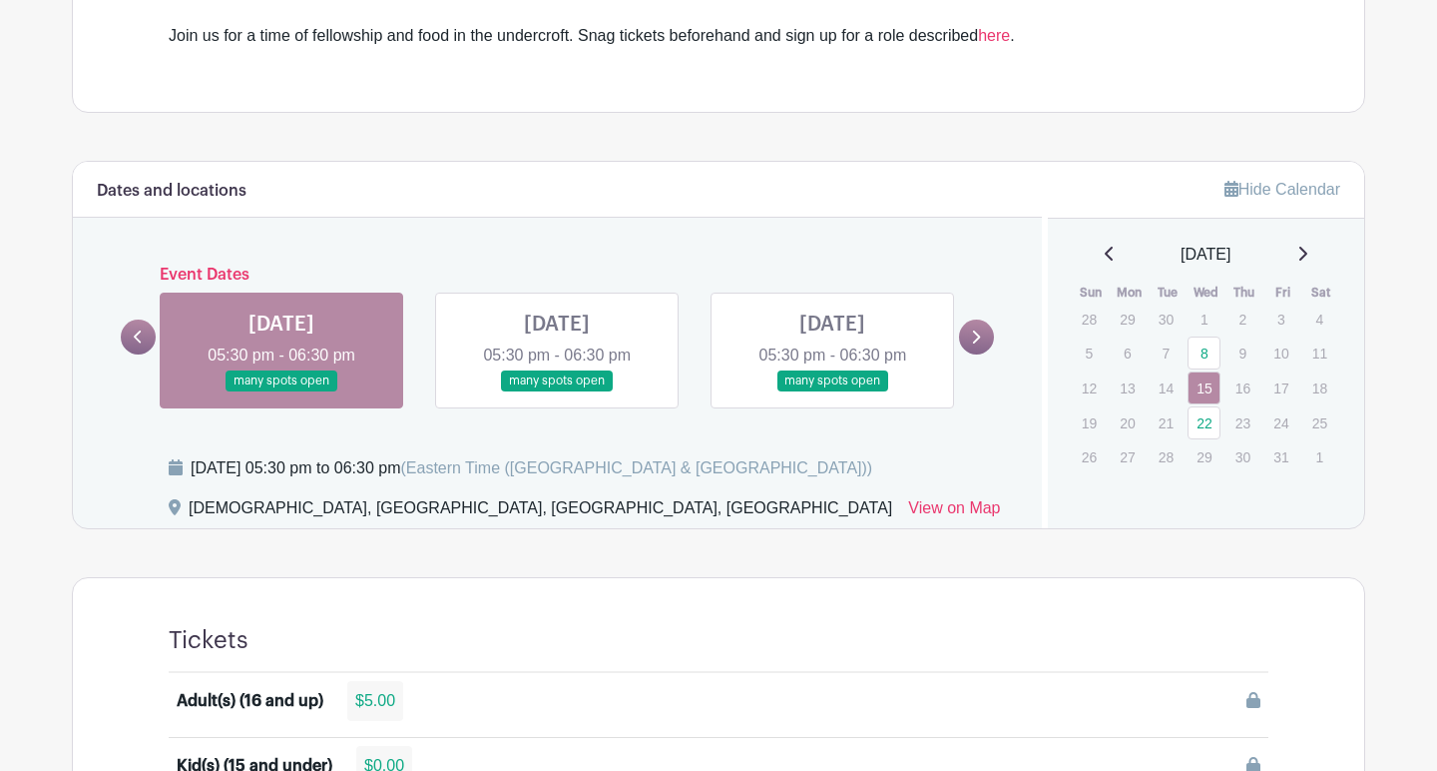
scroll to position [564, 0]
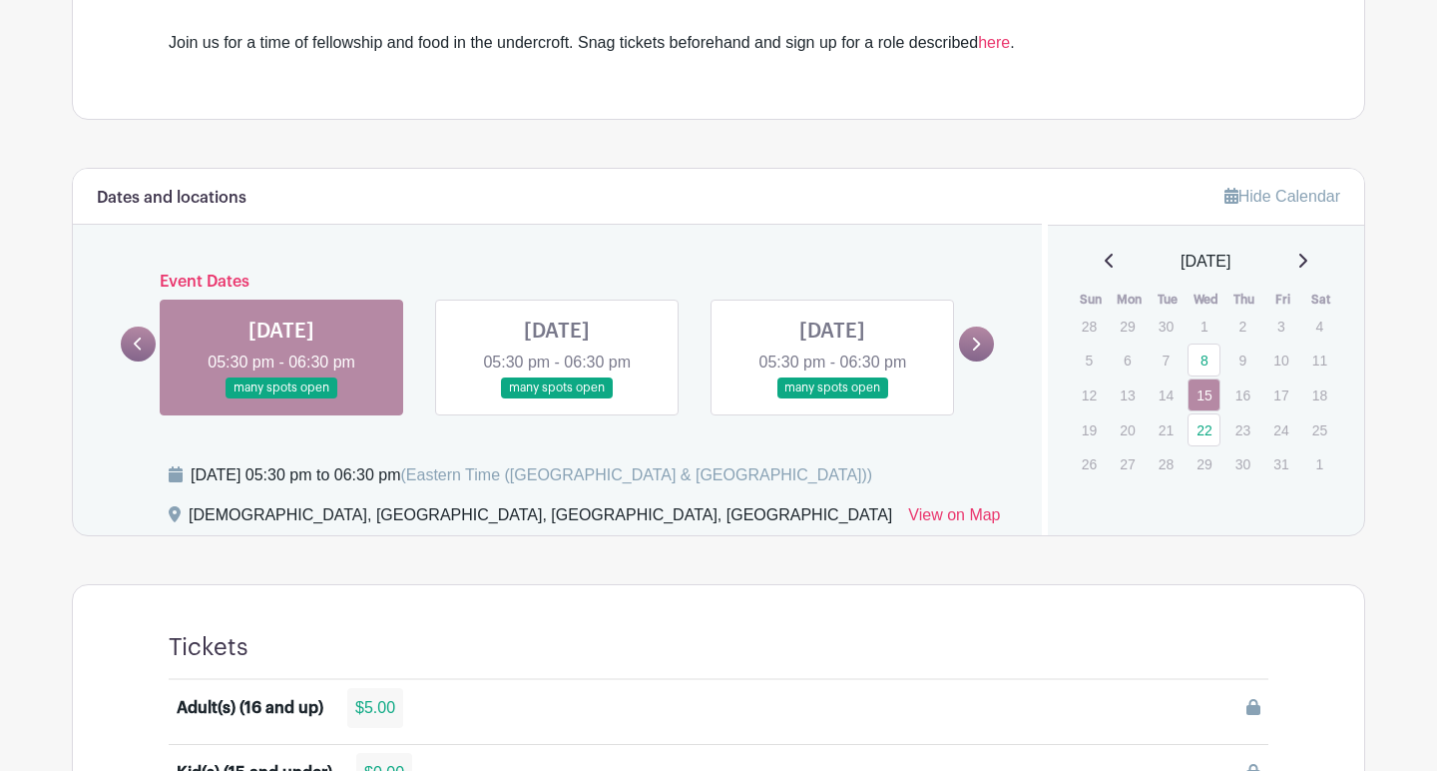
click at [640, 476] on span "(Eastern Time ([GEOGRAPHIC_DATA] & [GEOGRAPHIC_DATA]))" at bounding box center [636, 474] width 472 height 17
click at [557, 398] on link at bounding box center [557, 398] width 0 height 0
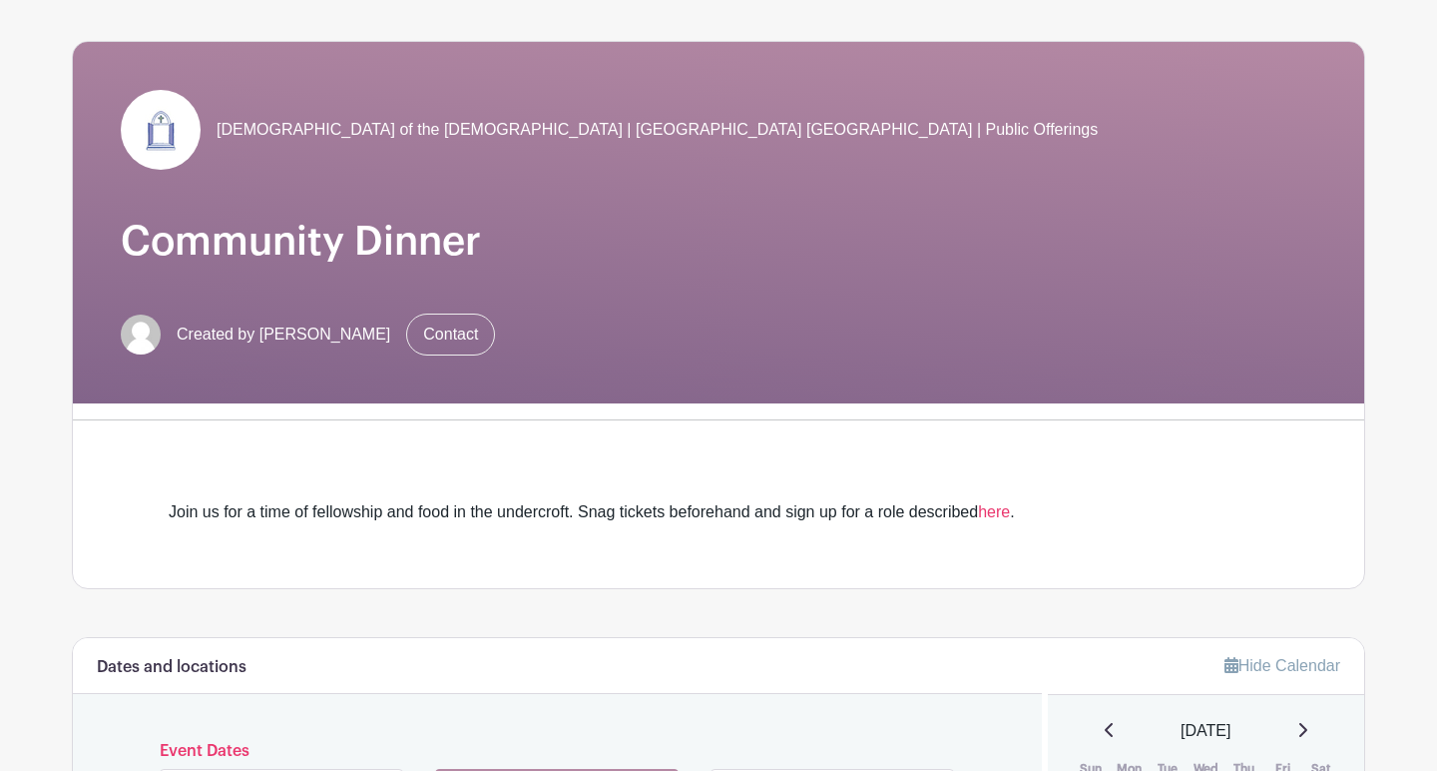
scroll to position [125, 0]
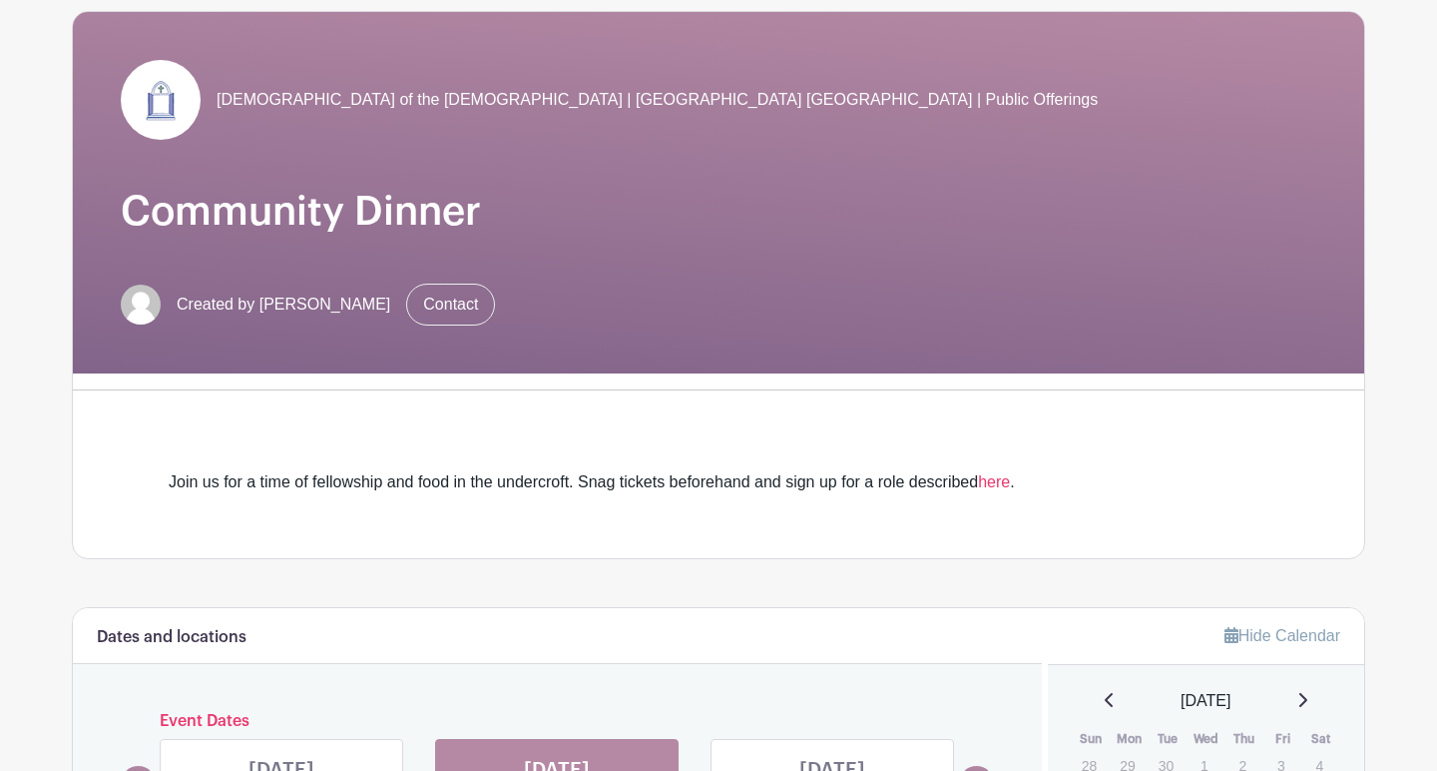
click at [447, 106] on span "[DEMOGRAPHIC_DATA] of the [DEMOGRAPHIC_DATA] | [GEOGRAPHIC_DATA] [GEOGRAPHIC_DA…" at bounding box center [657, 100] width 881 height 24
click at [184, 104] on img at bounding box center [161, 100] width 80 height 80
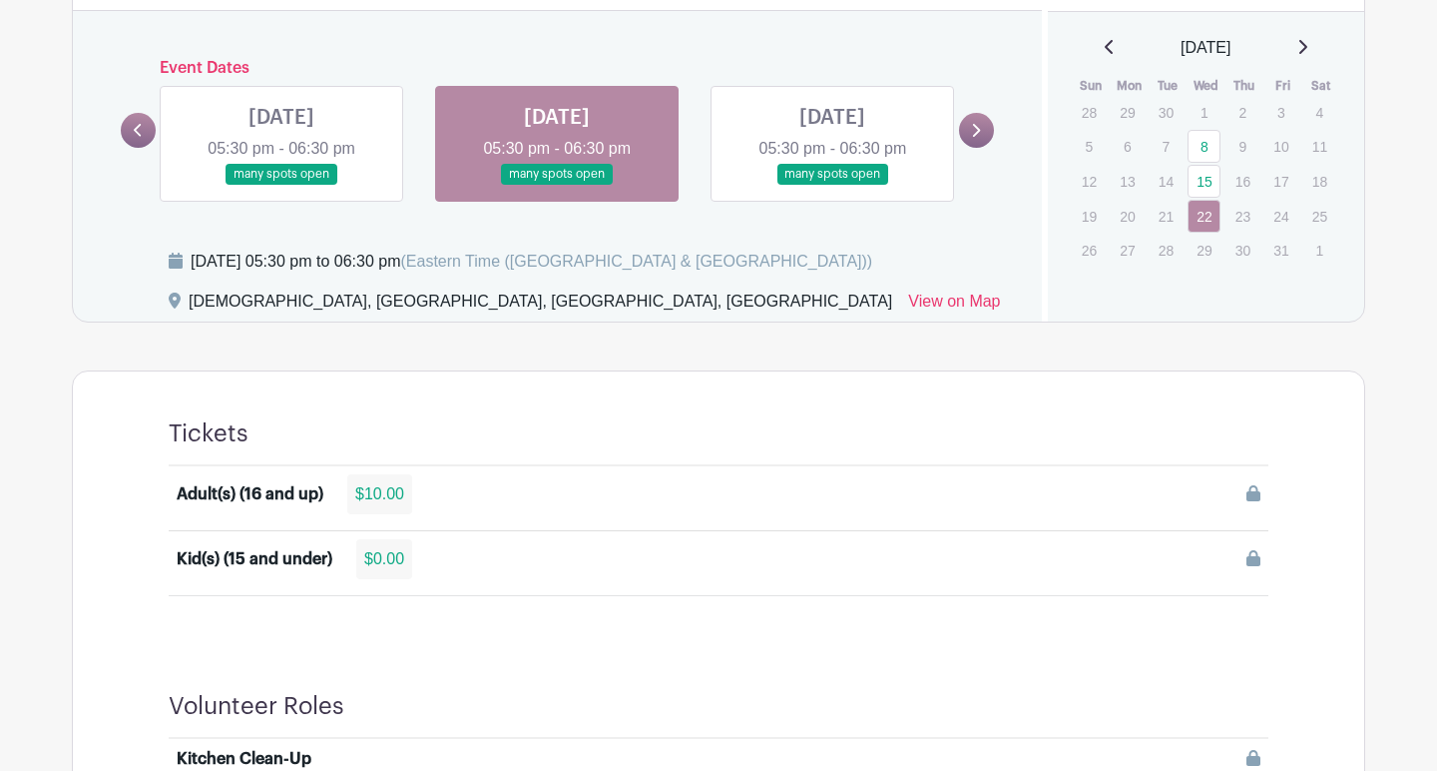
scroll to position [780, 0]
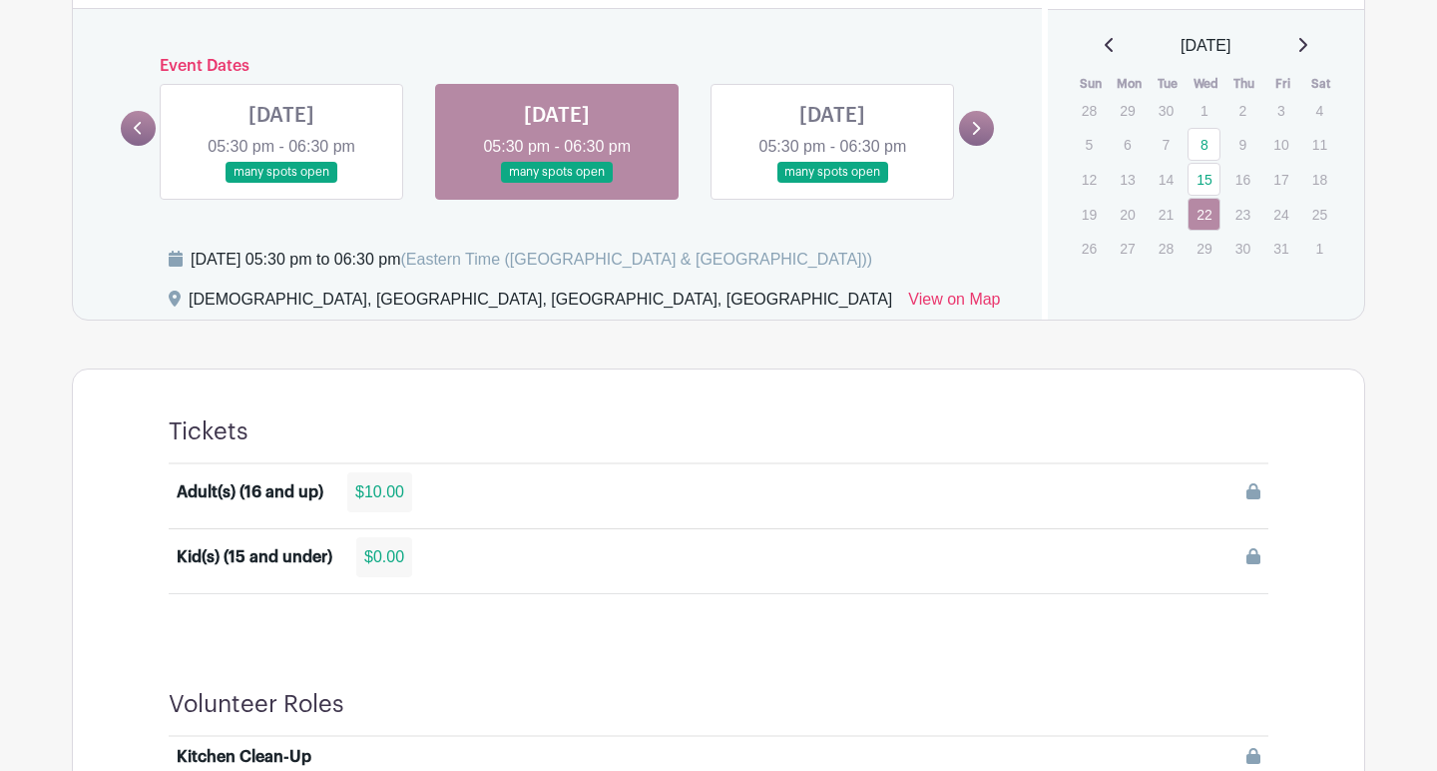
click at [281, 183] on link at bounding box center [281, 183] width 0 height 0
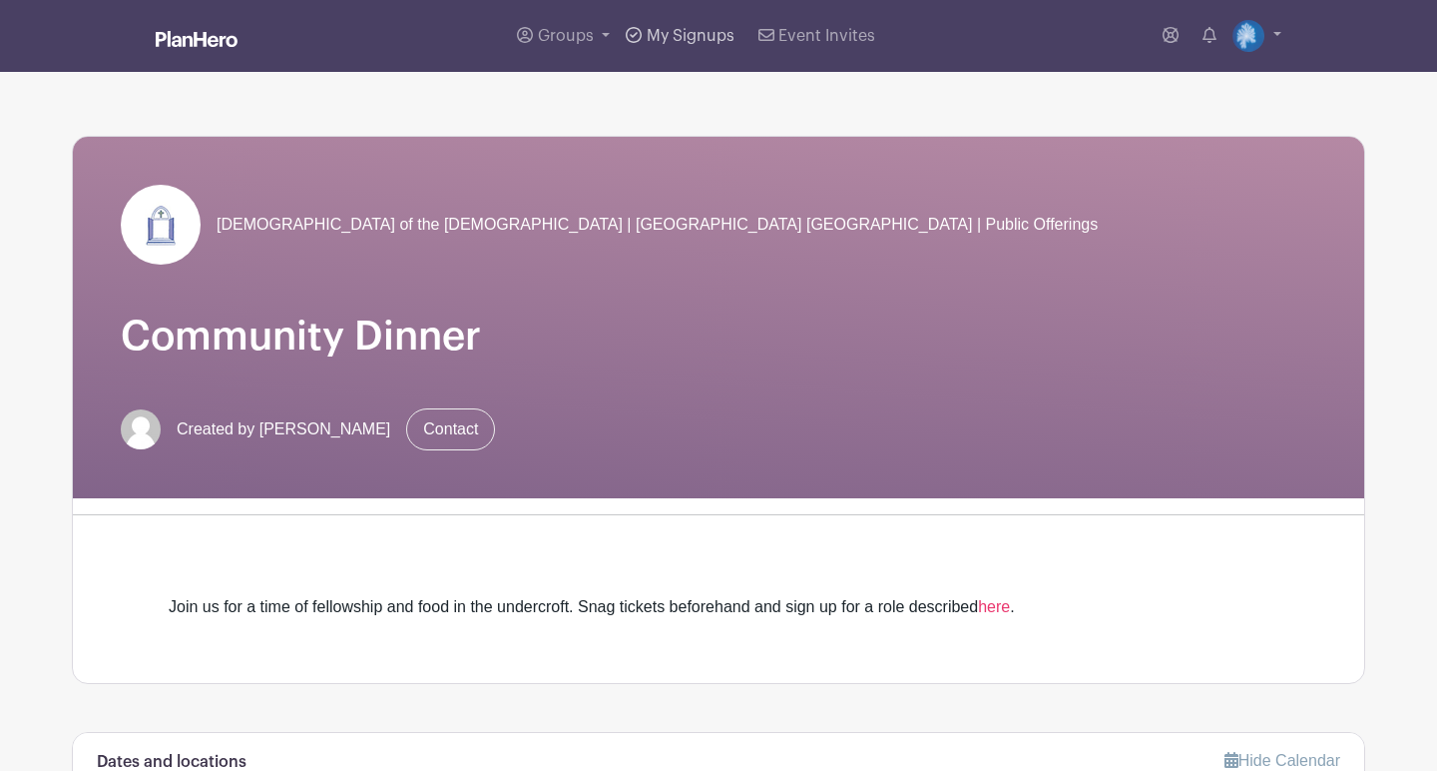
click at [698, 42] on span "My Signups" at bounding box center [691, 36] width 88 height 16
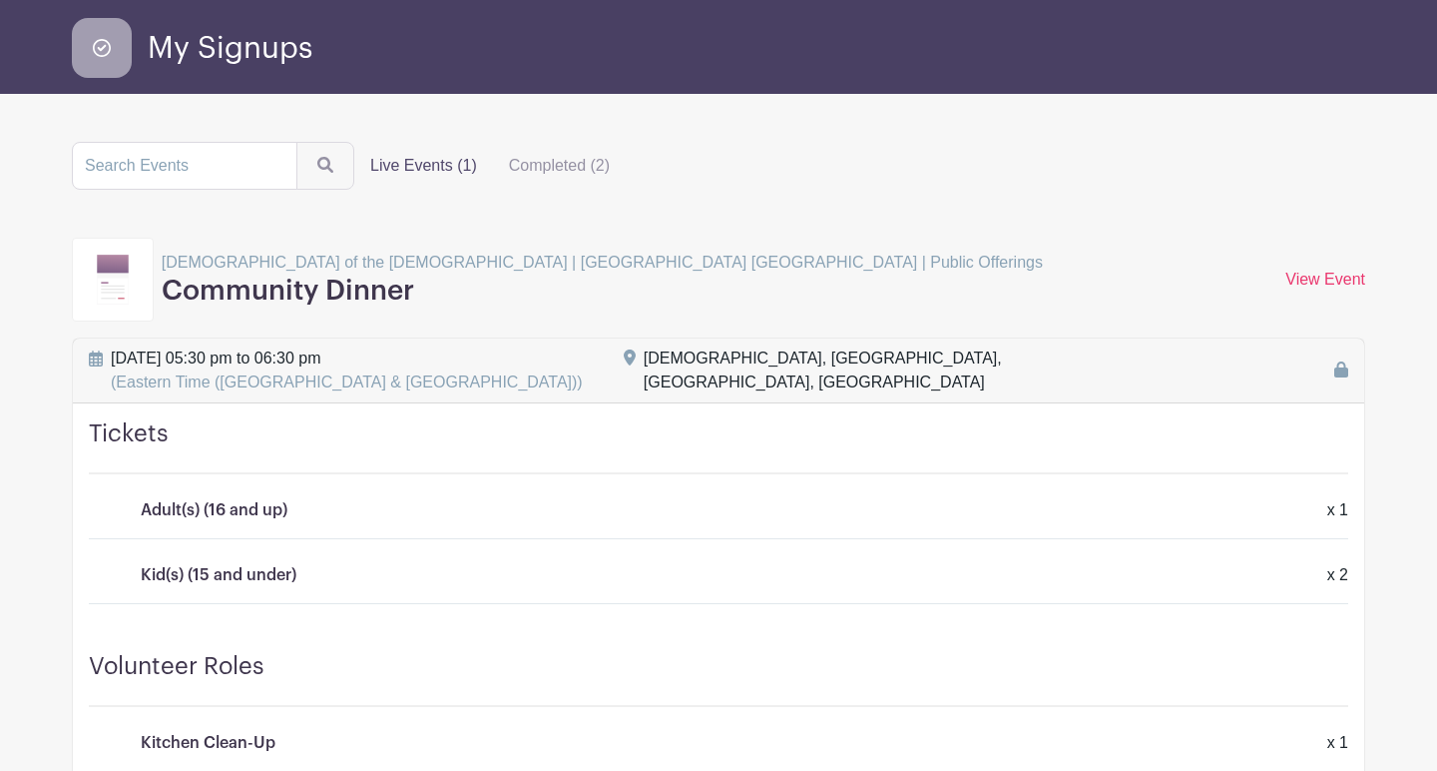
scroll to position [49, 0]
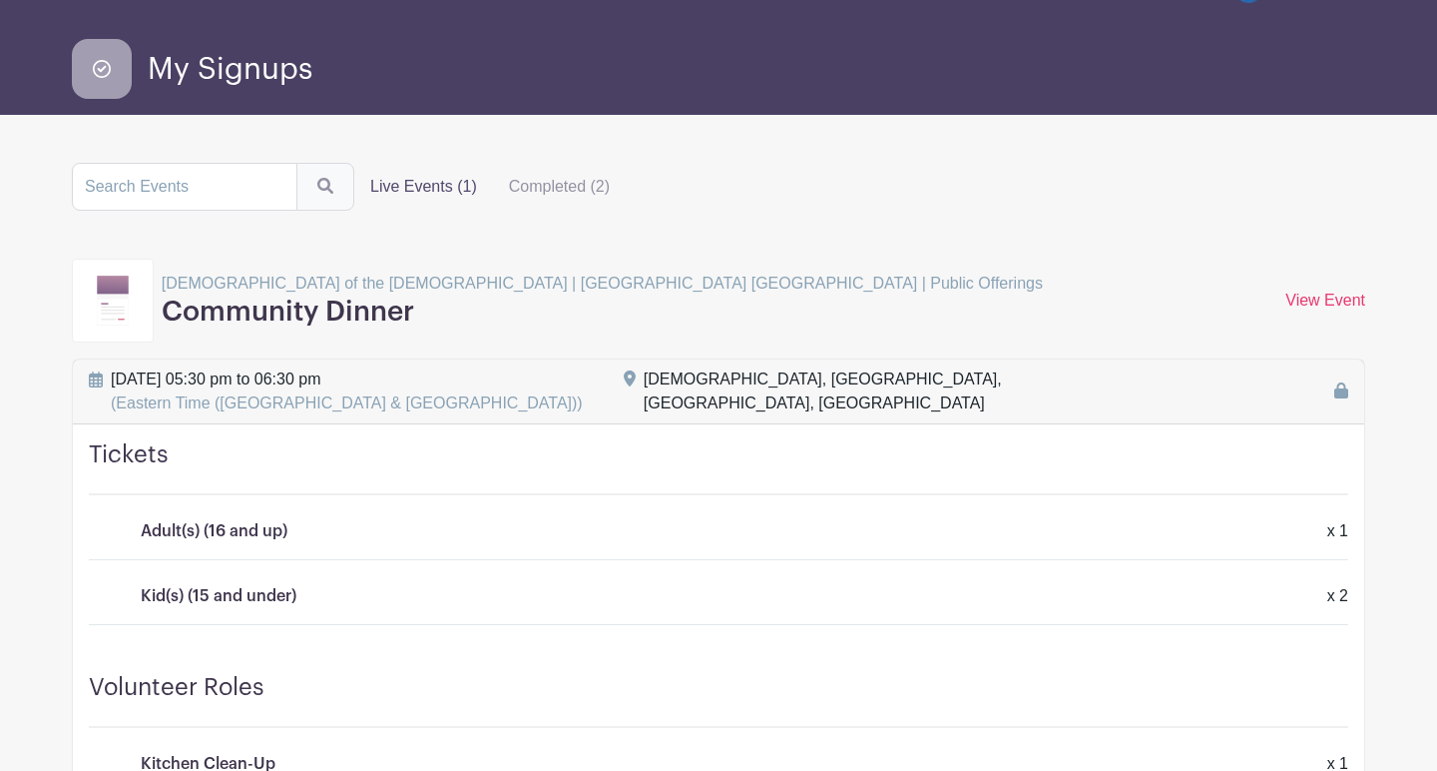
click at [314, 183] on button "submit" at bounding box center [325, 187] width 58 height 48
click at [532, 189] on label "Completed (2)" at bounding box center [559, 187] width 133 height 40
click at [0, 0] on input "Completed (2)" at bounding box center [0, 0] width 0 height 0
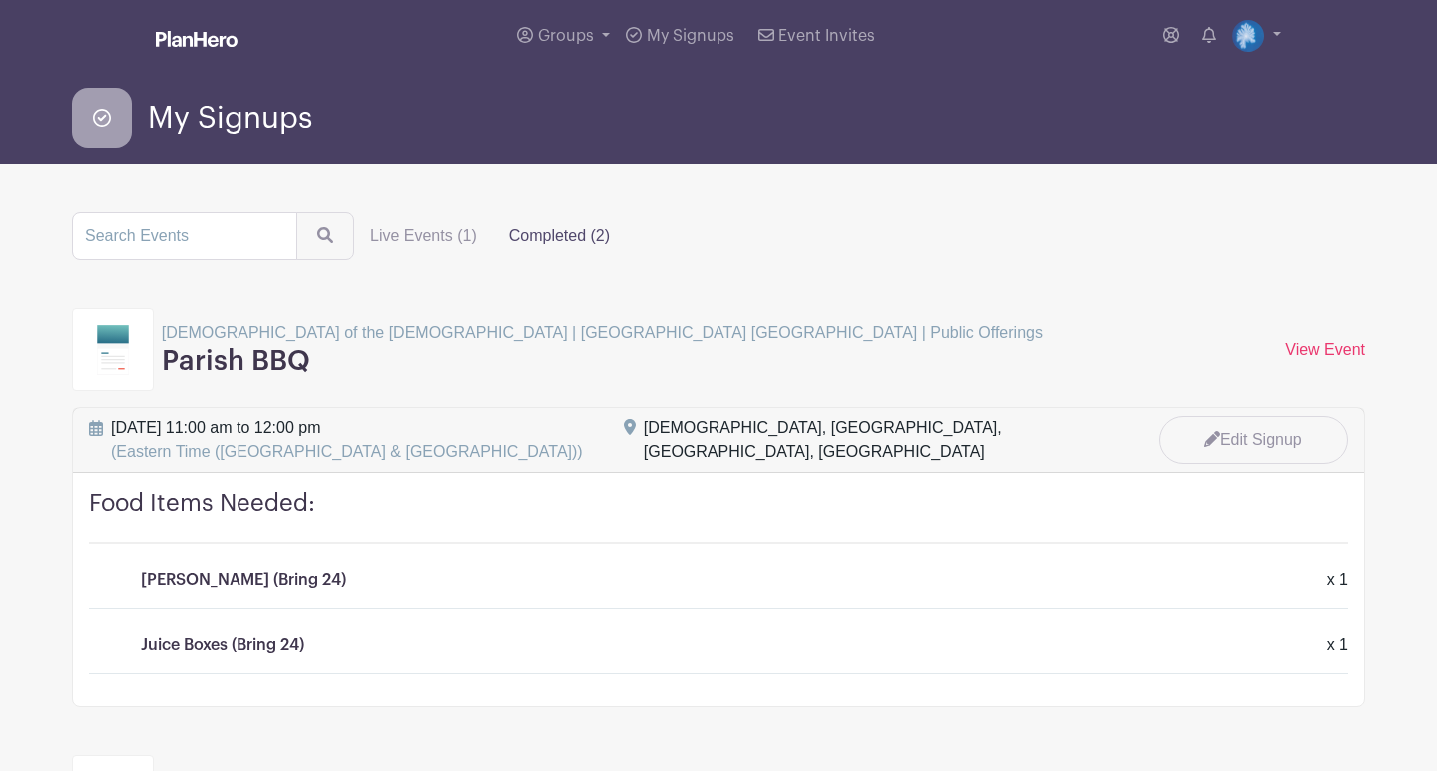
click at [233, 120] on span "My Signups" at bounding box center [230, 118] width 165 height 33
click at [794, 36] on span "Event Invites" at bounding box center [827, 36] width 97 height 16
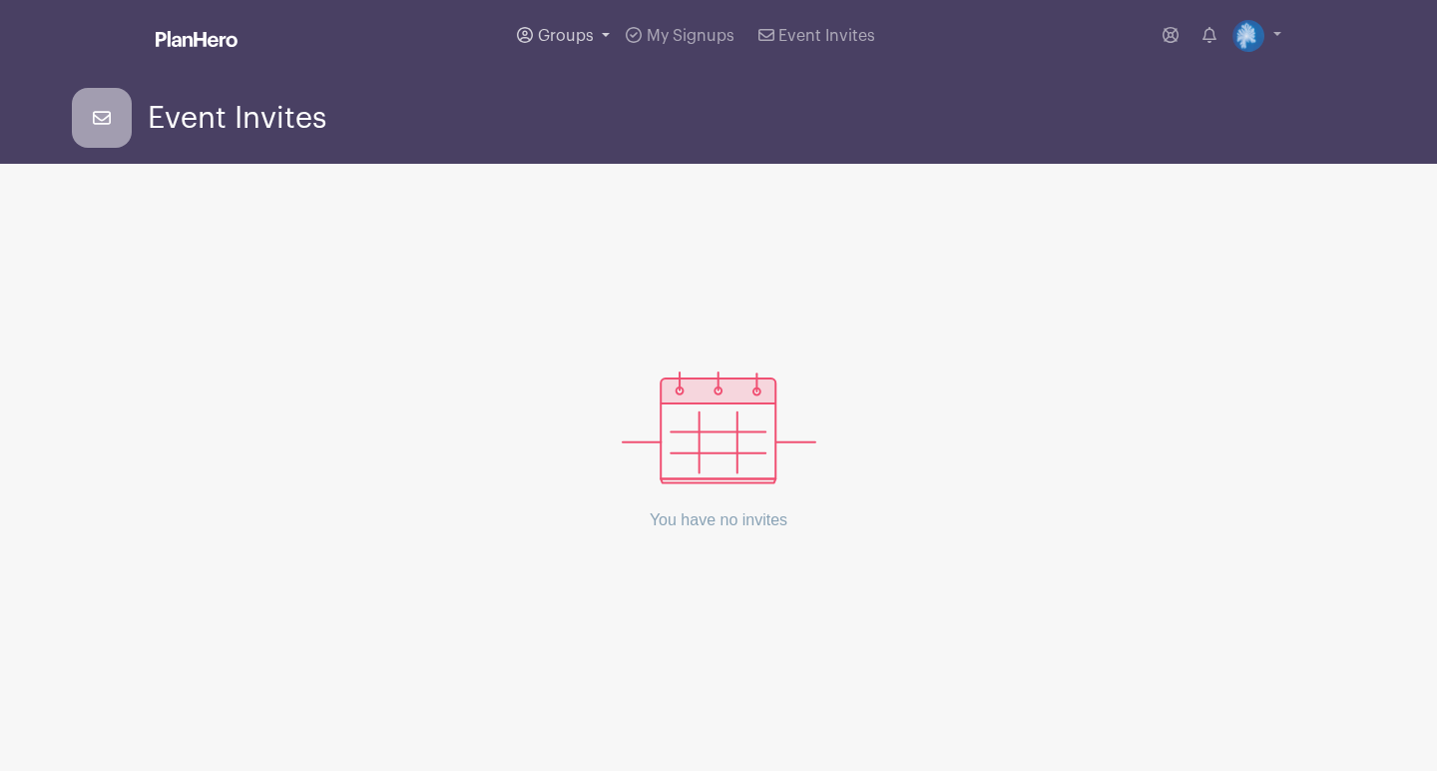
click at [569, 37] on span "Groups" at bounding box center [566, 36] width 56 height 16
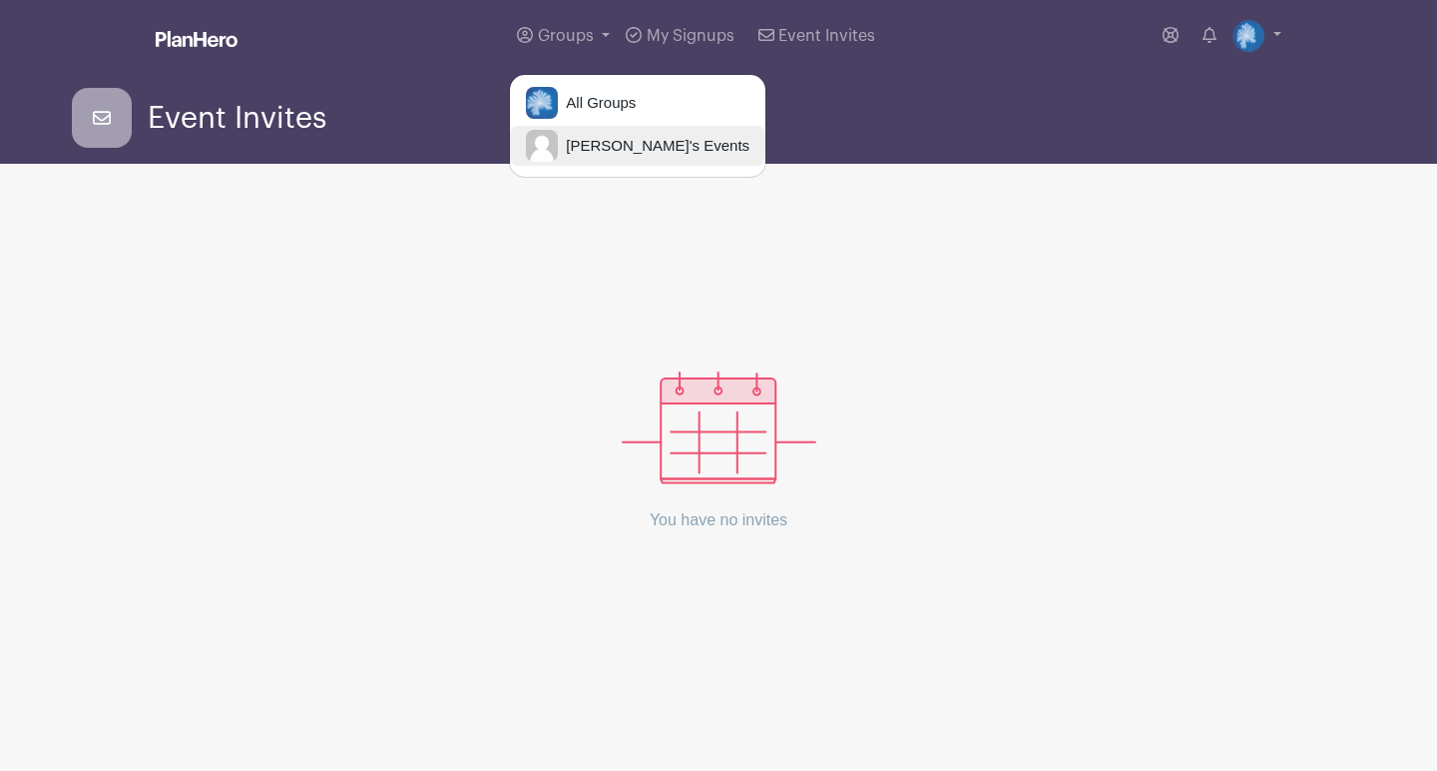
click at [593, 148] on span "Mirjam's Events" at bounding box center [654, 146] width 192 height 23
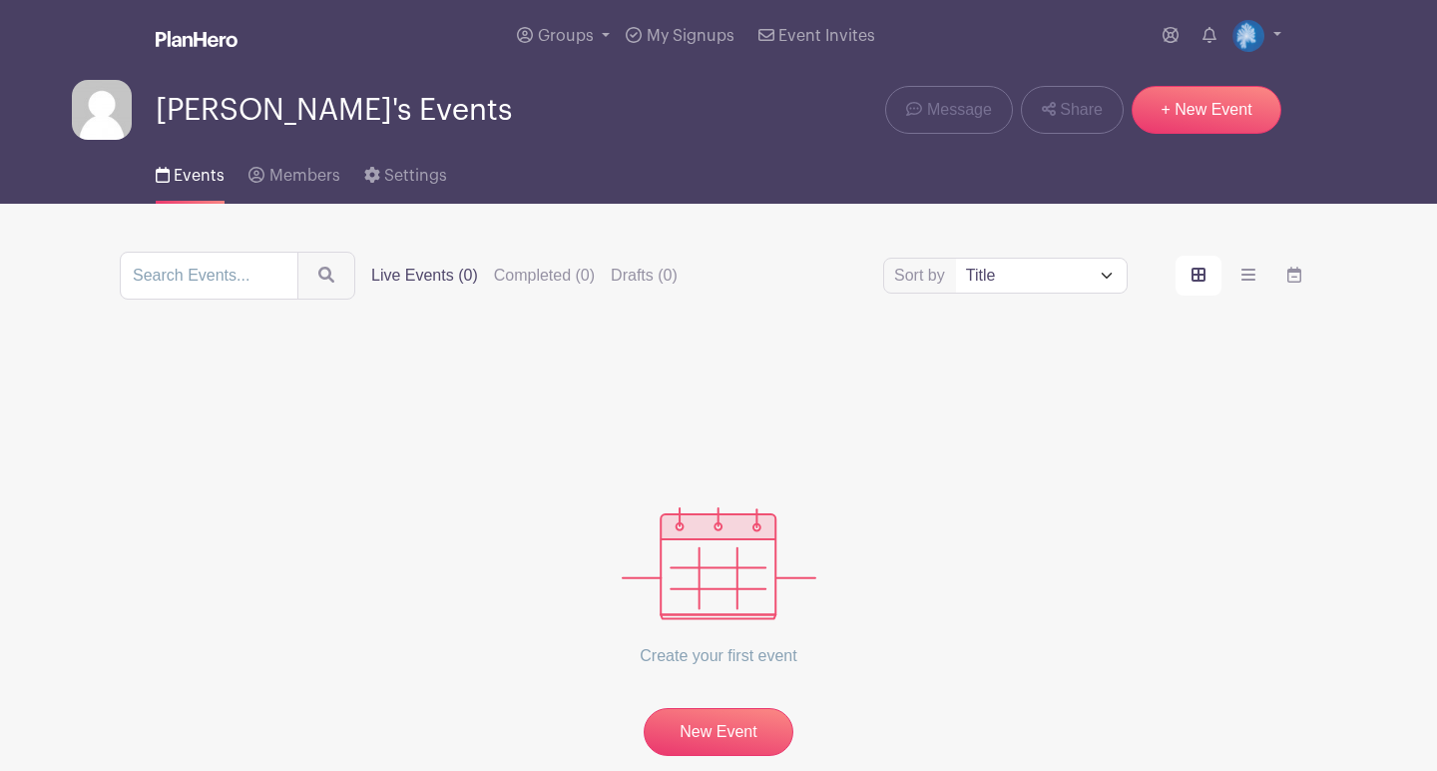
click at [325, 116] on span "Mirjam's Events" at bounding box center [334, 110] width 356 height 33
click at [201, 32] on img at bounding box center [197, 39] width 82 height 16
click at [1250, 44] on img at bounding box center [1249, 36] width 32 height 32
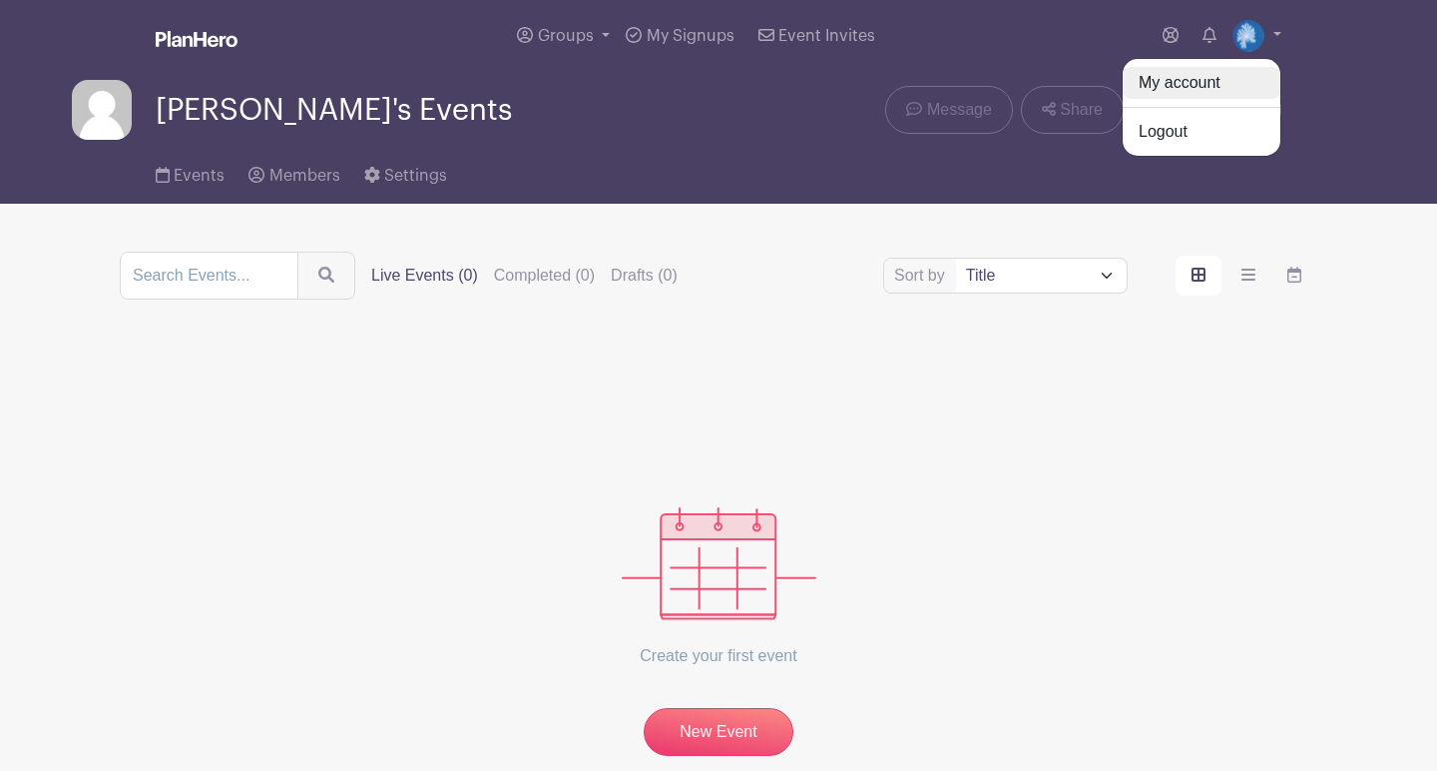
click at [1207, 86] on link "My account" at bounding box center [1202, 83] width 158 height 32
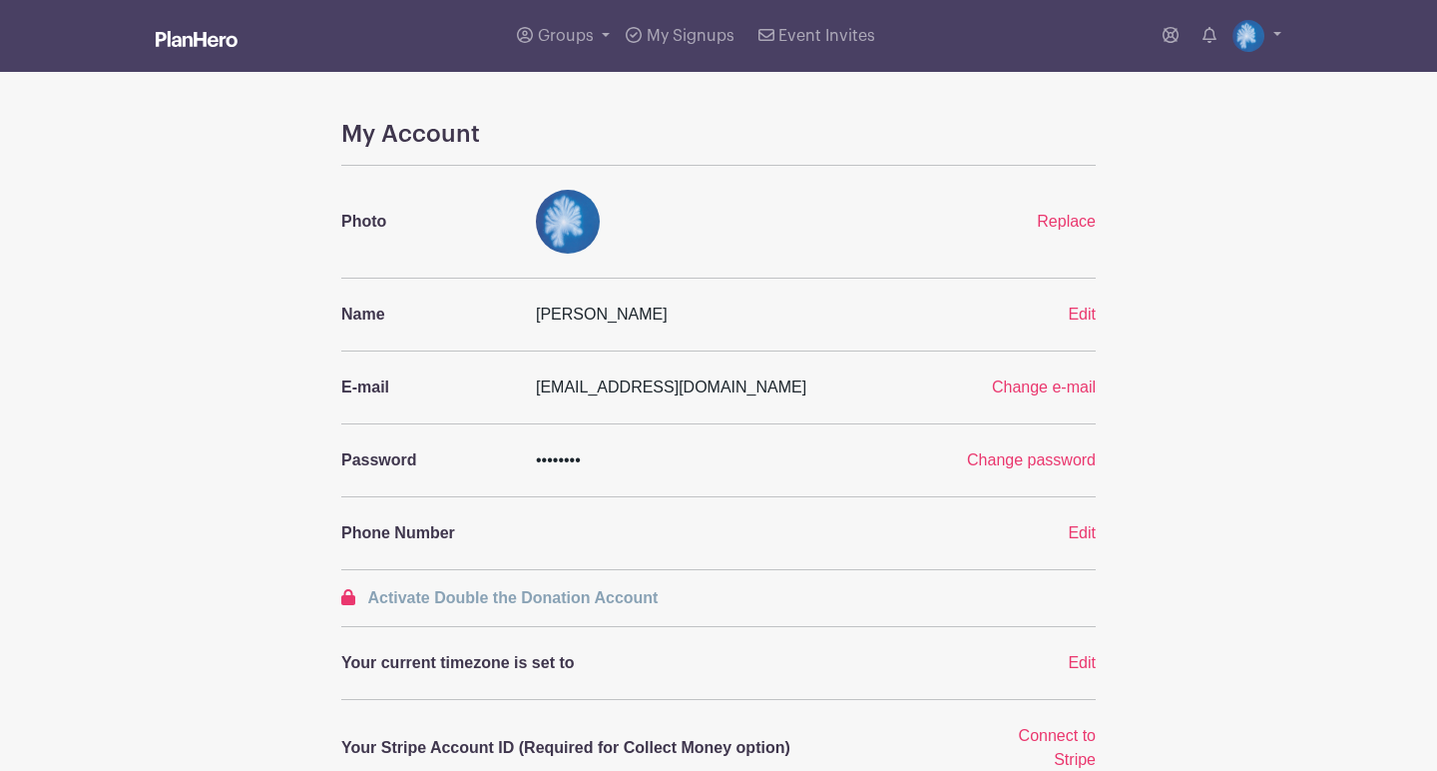
click at [178, 42] on img at bounding box center [197, 39] width 82 height 16
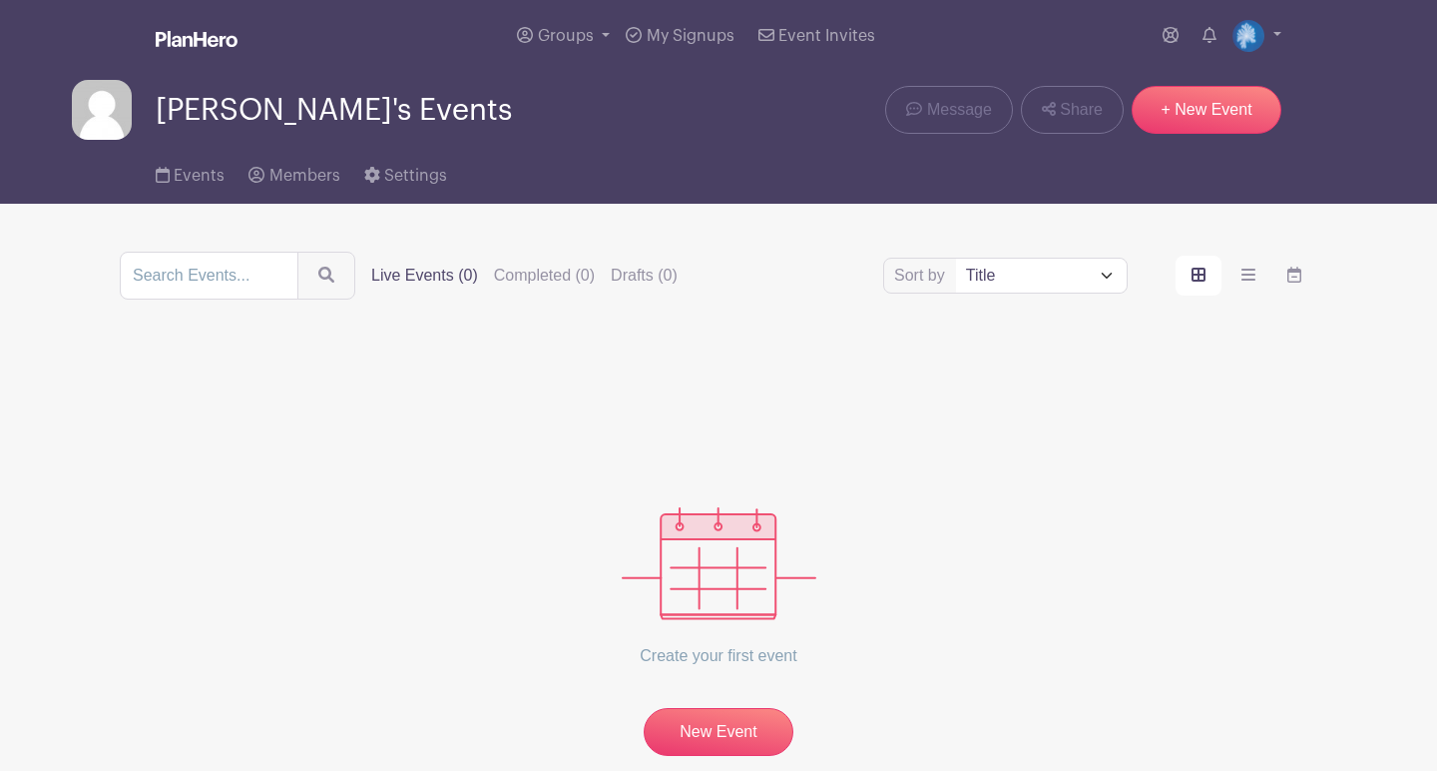
click at [946, 287] on label "Sort by" at bounding box center [922, 276] width 57 height 24
click at [956, 288] on select "Title Recently modified Newest Upcoming dates" at bounding box center [1041, 276] width 171 height 34
select select "last_modified"
click at [972, 124] on link "Message" at bounding box center [948, 110] width 127 height 48
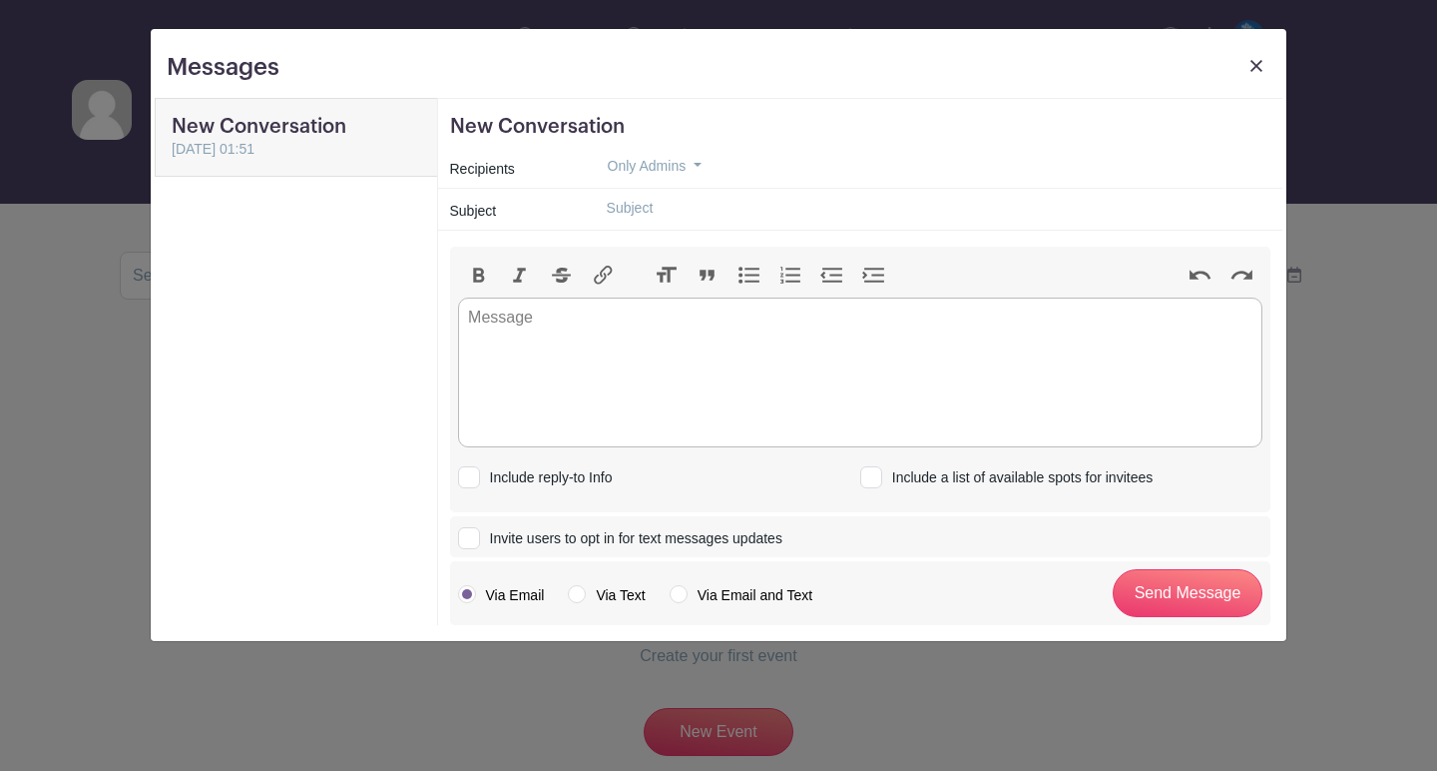
click at [1249, 66] on link at bounding box center [1257, 71] width 28 height 37
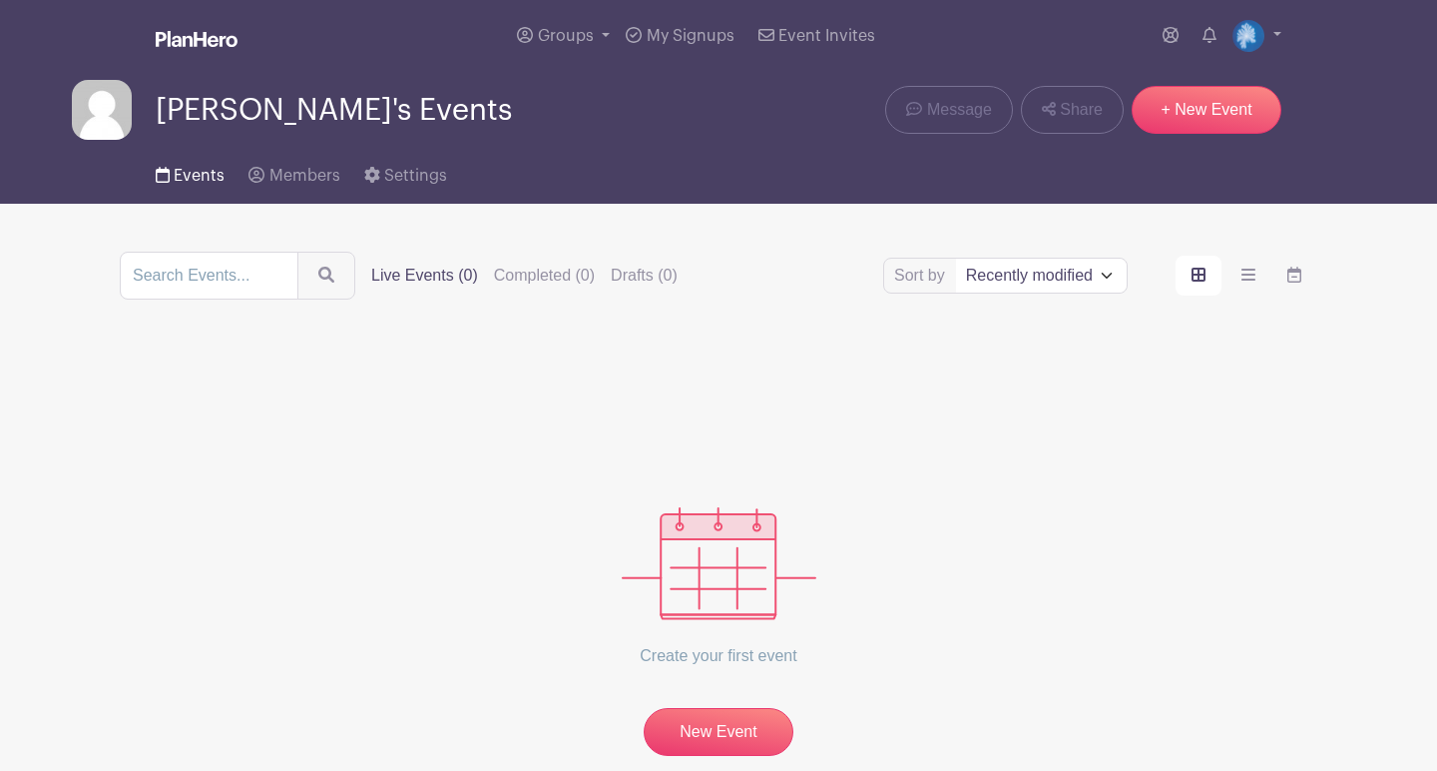
click at [202, 176] on span "Events" at bounding box center [199, 176] width 51 height 16
click at [282, 171] on span "Members" at bounding box center [305, 176] width 71 height 16
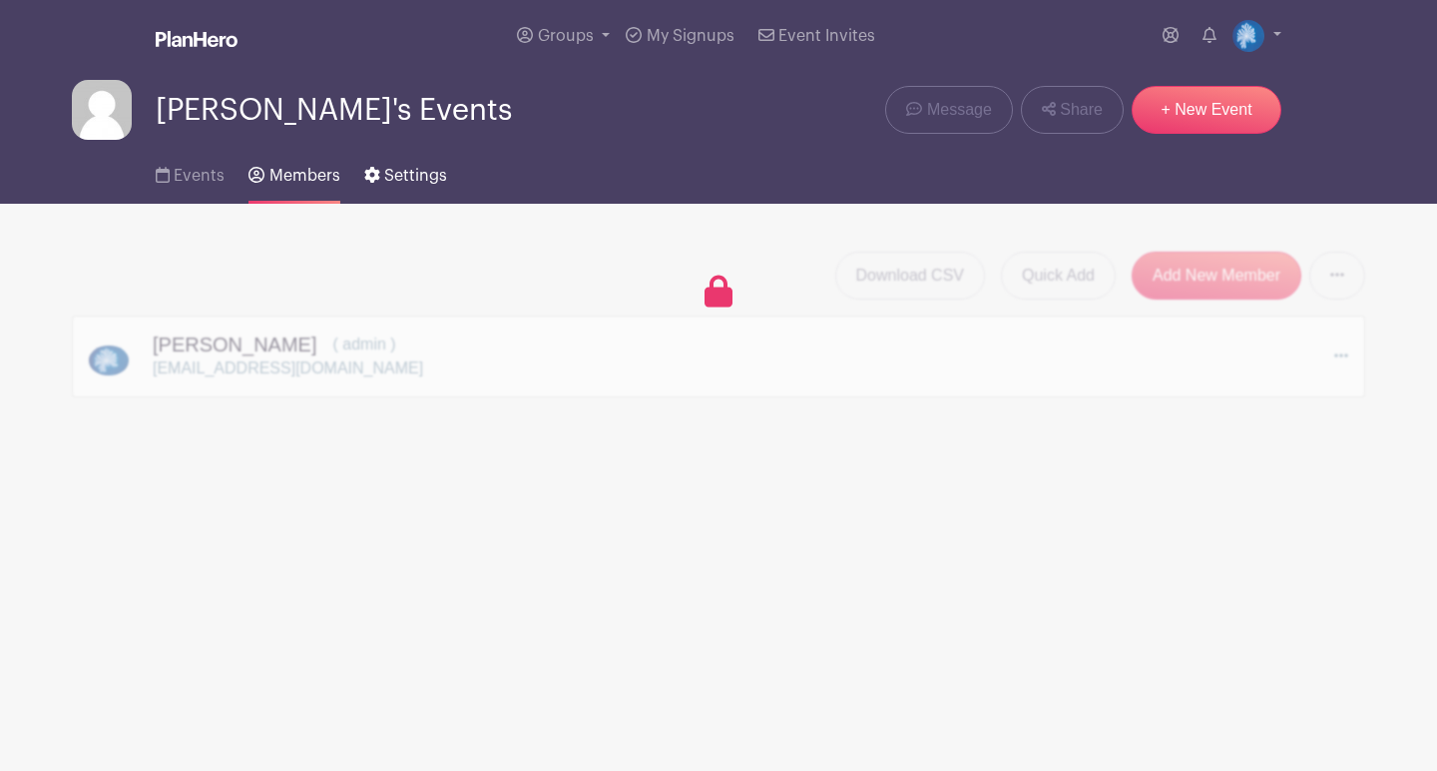
click at [408, 182] on span "Settings" at bounding box center [415, 176] width 63 height 16
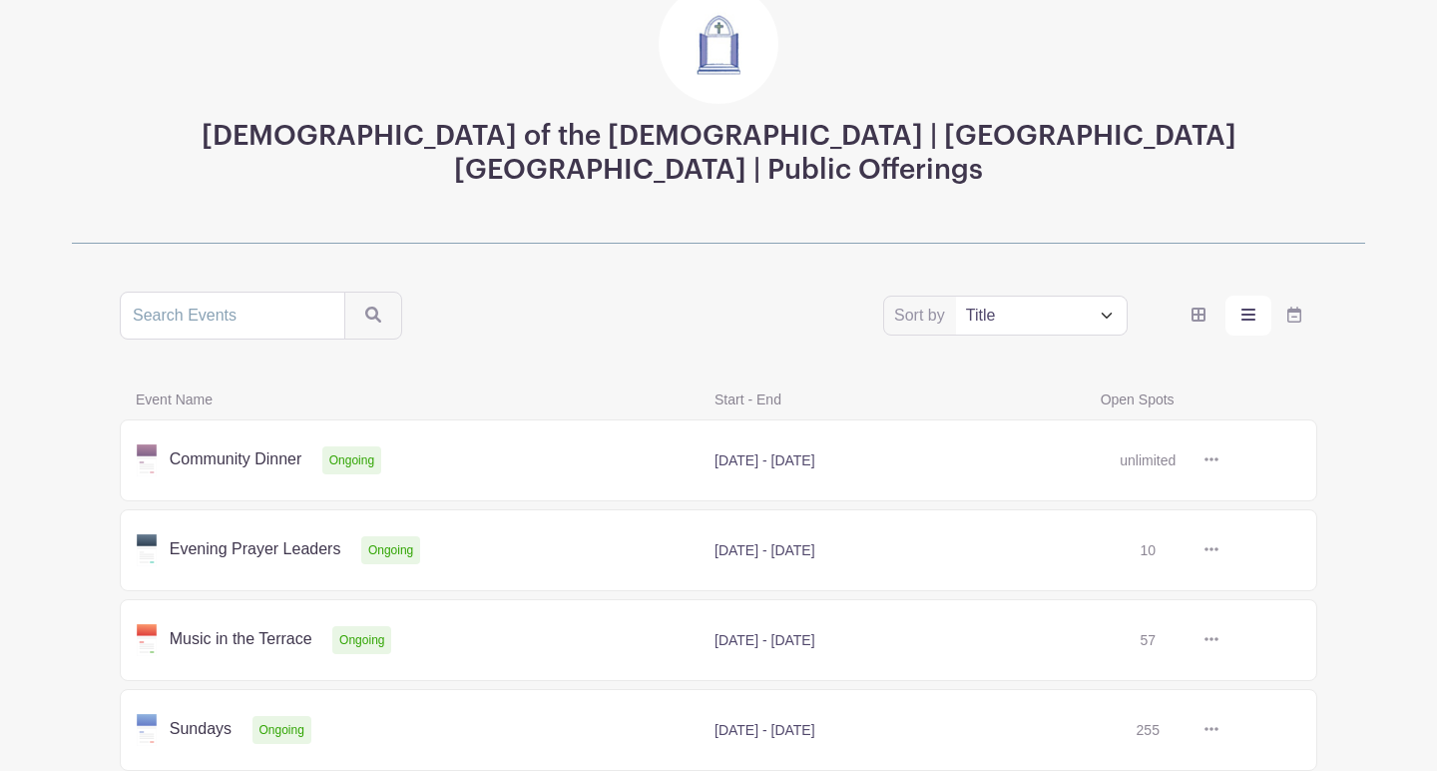
scroll to position [139, 0]
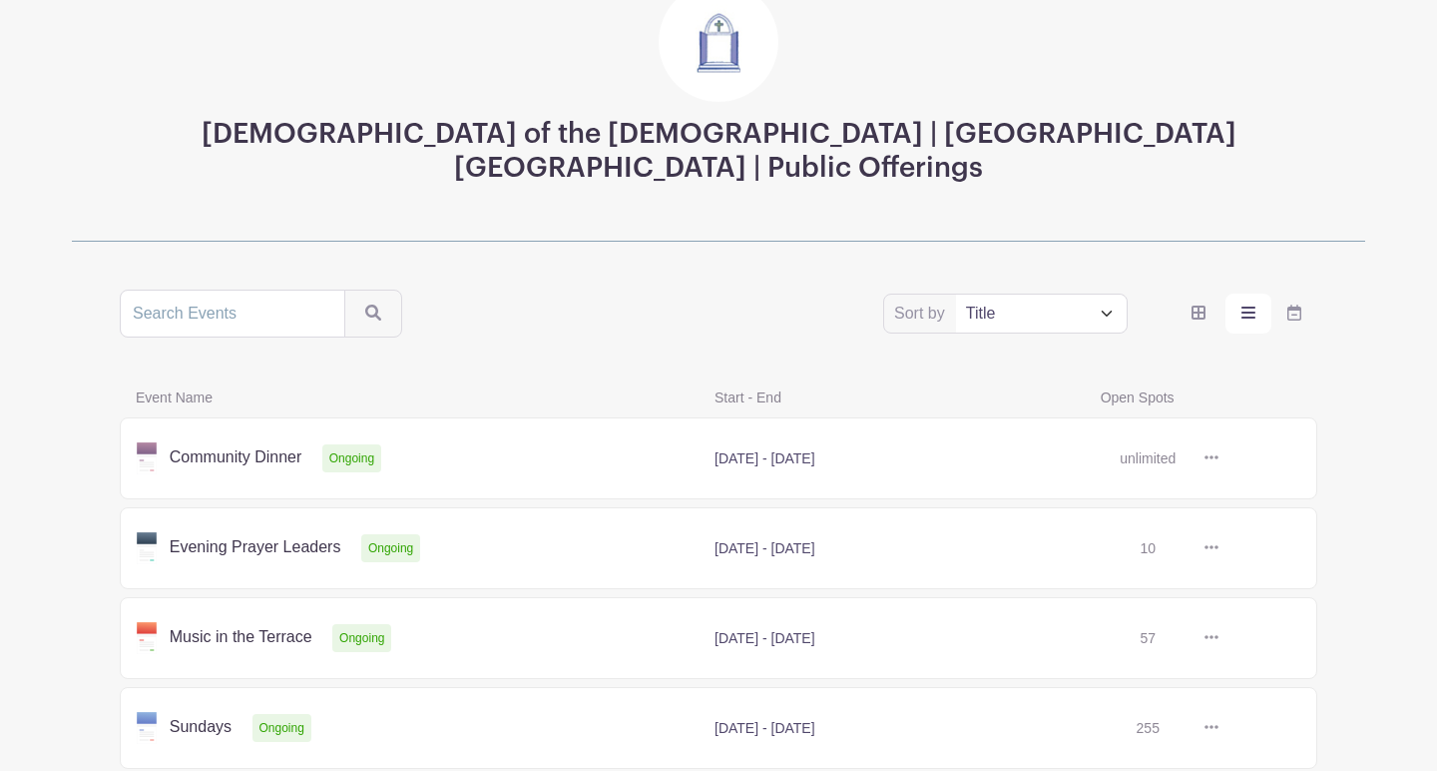
click at [1219, 458] on link at bounding box center [1219, 458] width 0 height 0
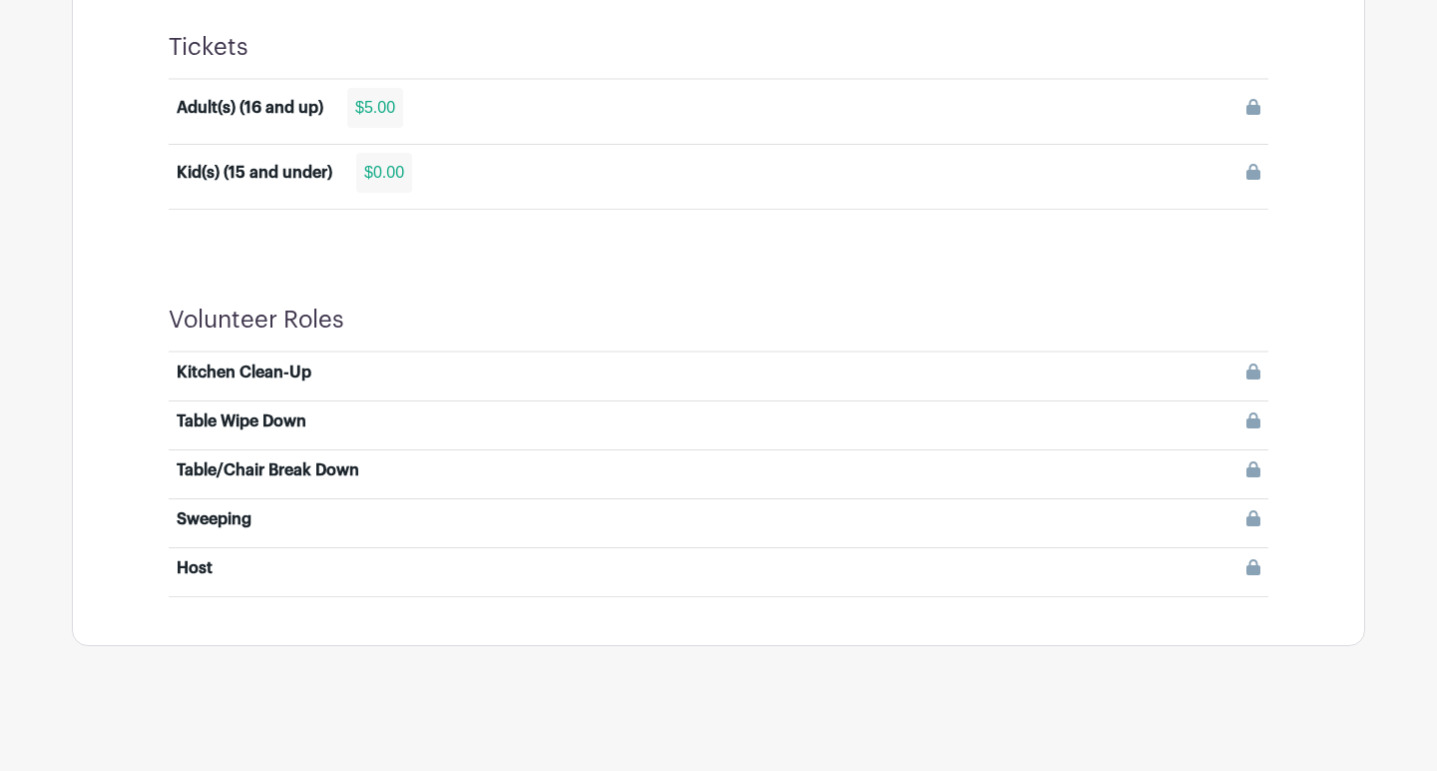
scroll to position [1220, 0]
